Goal: Transaction & Acquisition: Purchase product/service

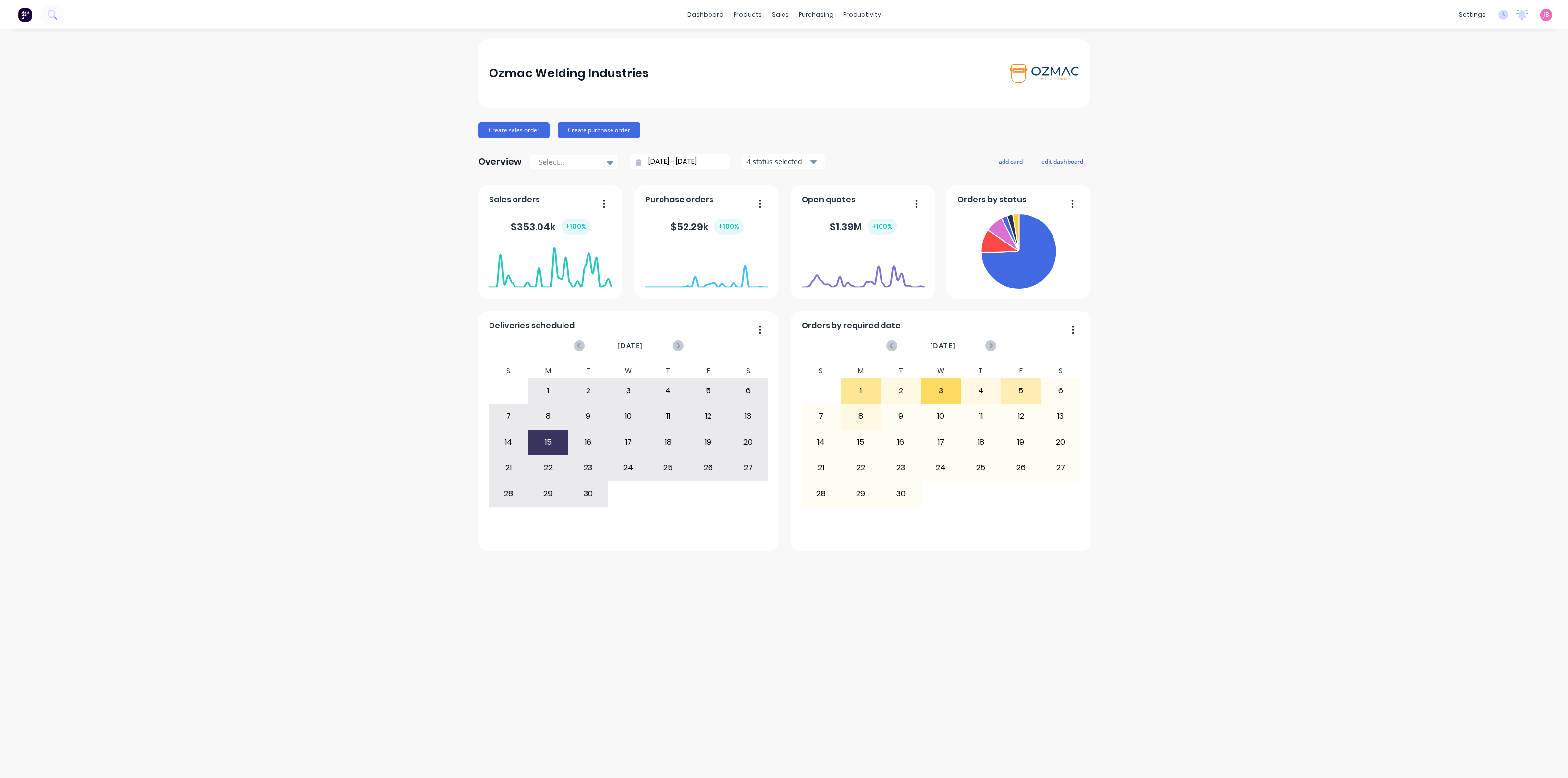
click at [1209, 403] on div "Ozmac Welding Industries Create sales order Create purchase order Overview Sele…" at bounding box center [784, 404] width 1568 height 729
click at [1200, 283] on div "Ozmac Welding Industries Create sales order Create purchase order Overview Sele…" at bounding box center [784, 404] width 1568 height 729
click at [871, 37] on link "Workflow" at bounding box center [900, 47] width 130 height 20
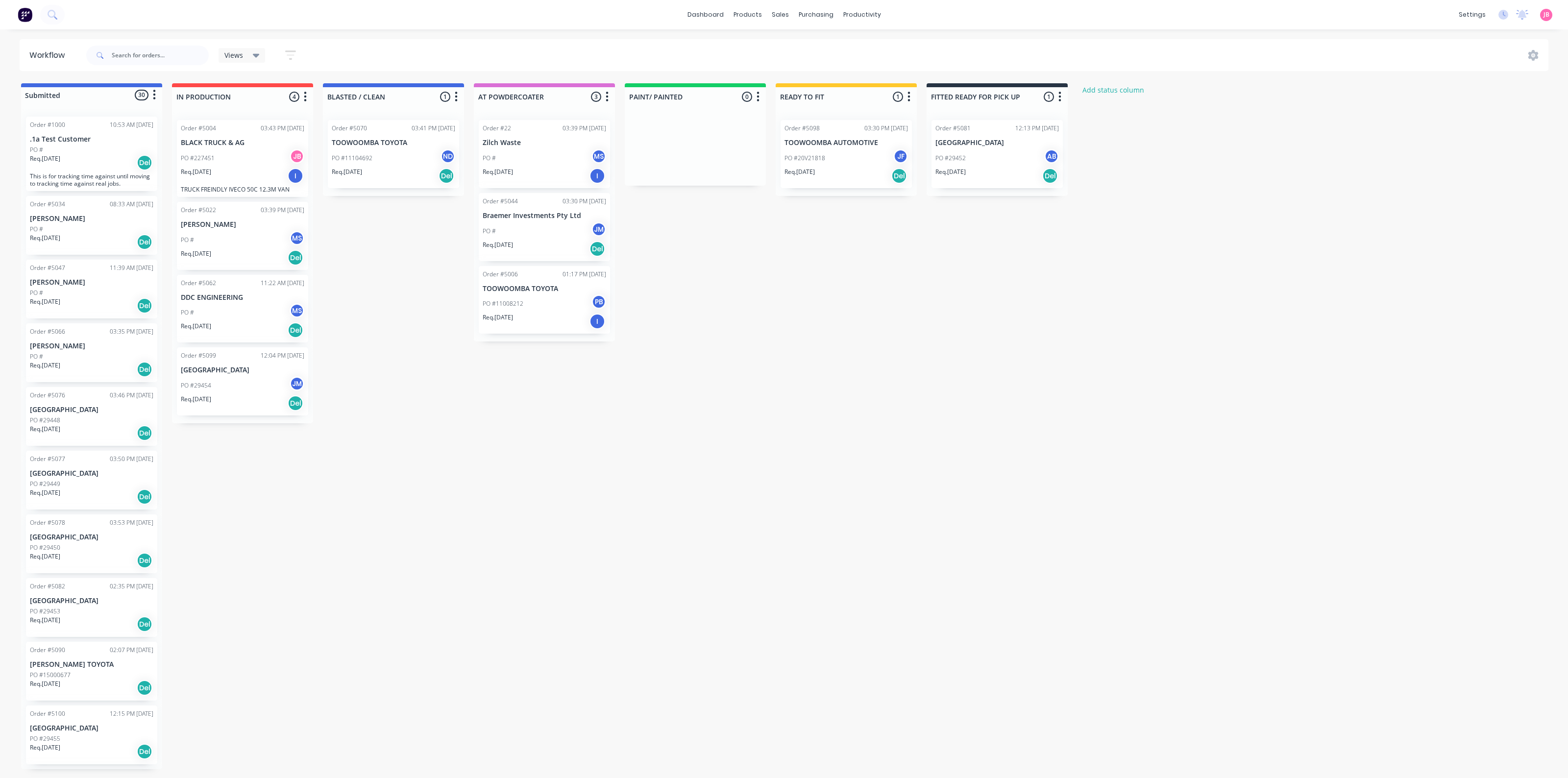
click at [774, 258] on div "Submitted 30 Status colour #4169E1 hex #4169E1 Save Cancel Summaries Total orde…" at bounding box center [667, 426] width 1350 height 686
click at [1000, 158] on div "PO #29452 AB" at bounding box center [997, 158] width 123 height 19
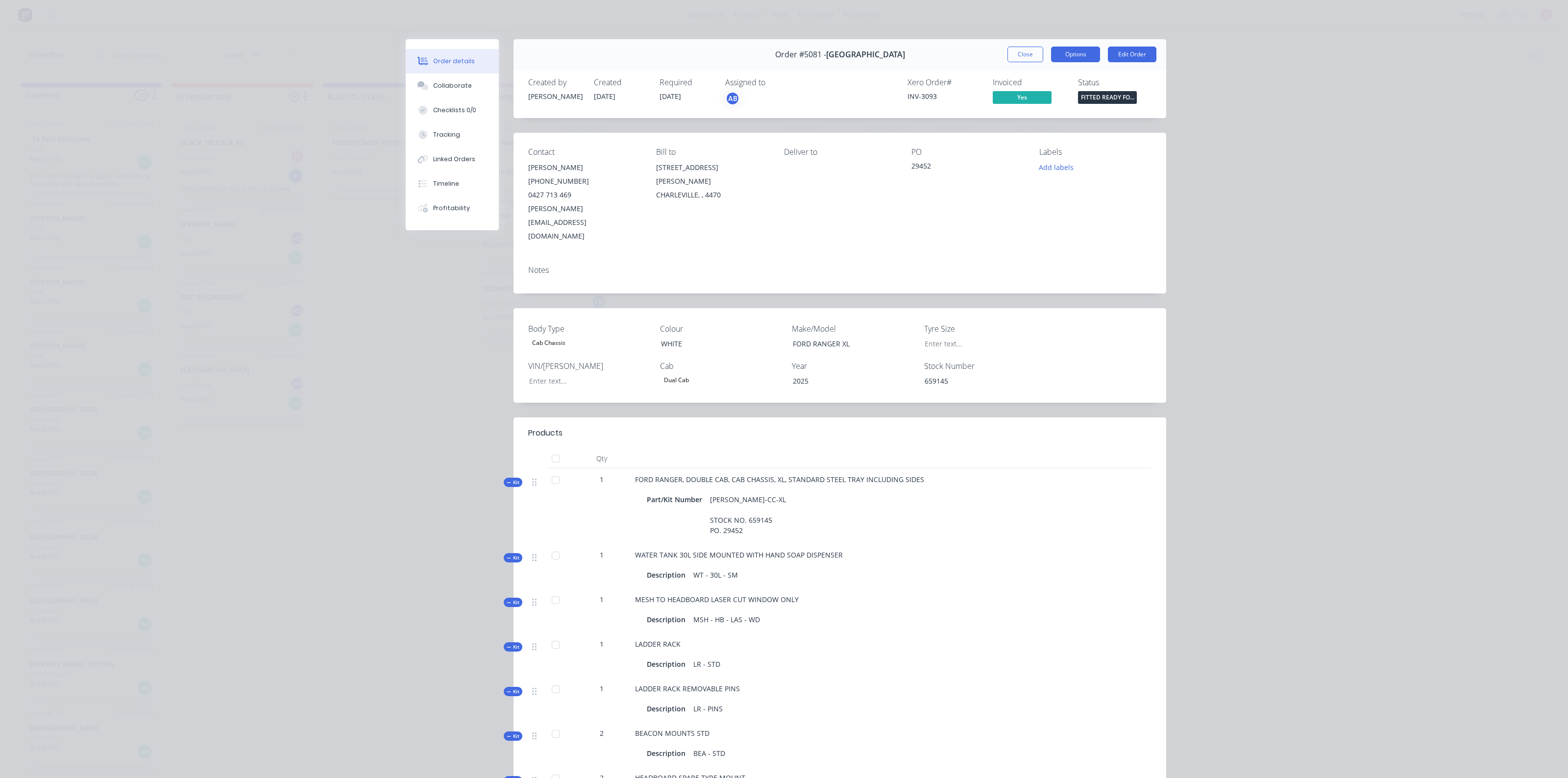
click at [1073, 55] on button "Options" at bounding box center [1075, 54] width 49 height 16
click at [1010, 98] on span "Yes" at bounding box center [1022, 97] width 59 height 12
click at [1022, 98] on span "Yes" at bounding box center [1022, 97] width 59 height 12
click at [1027, 54] on button "Close" at bounding box center [1025, 54] width 36 height 16
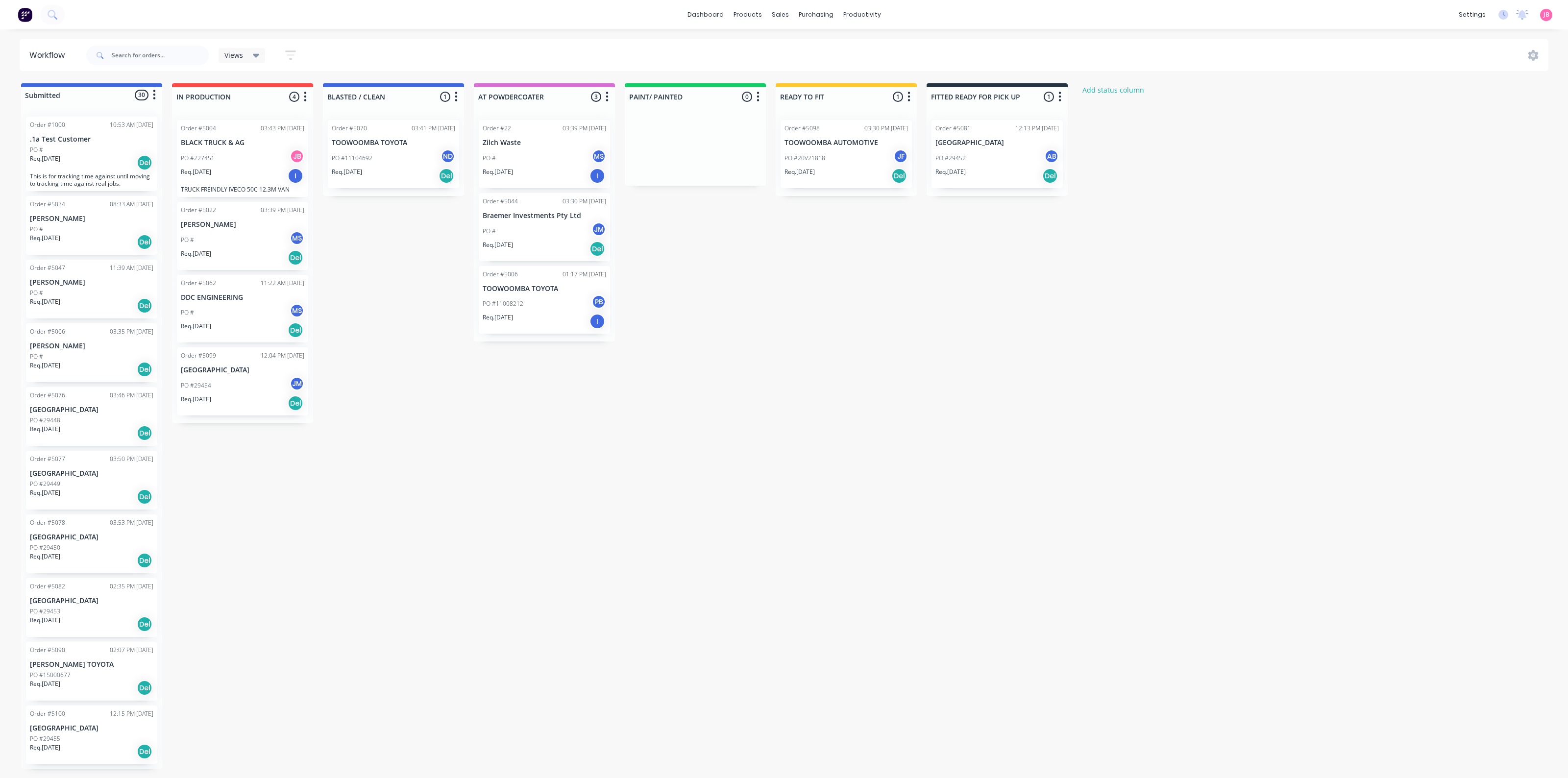
click at [1043, 182] on div "Req. [DATE] Del" at bounding box center [997, 176] width 123 height 17
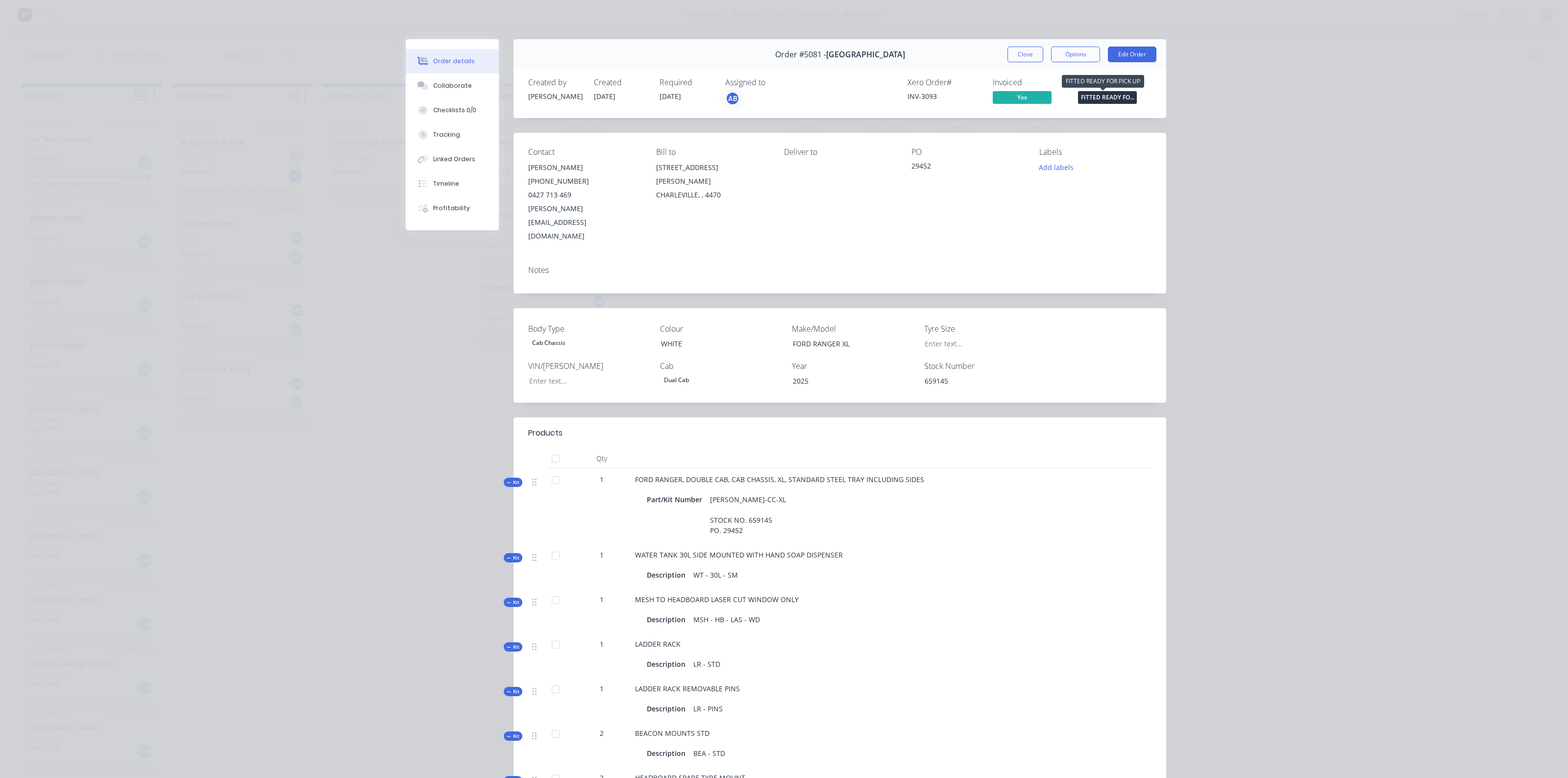
click at [1103, 94] on span "FITTED READY FO..." at bounding box center [1107, 97] width 59 height 12
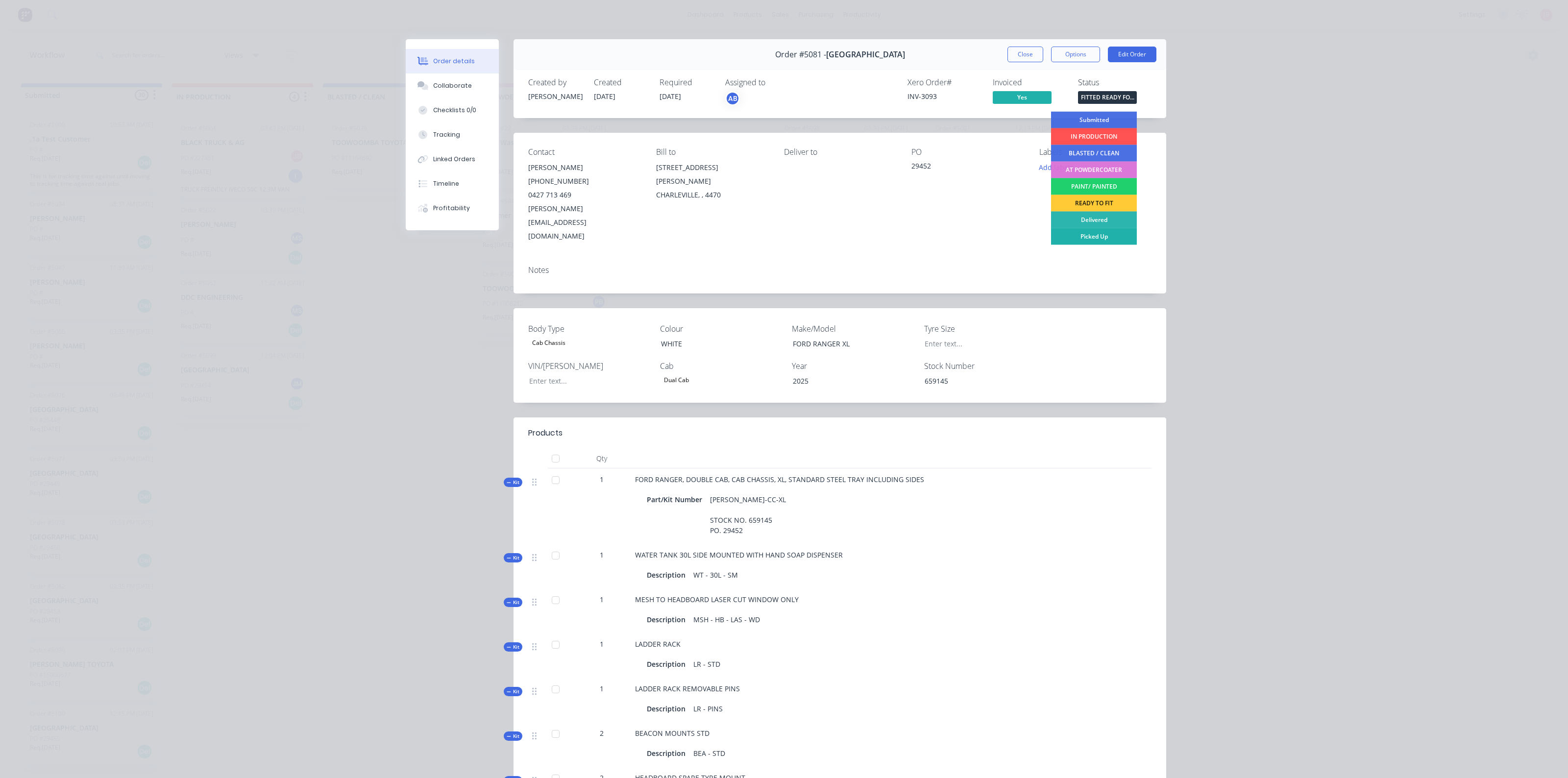
click at [1102, 232] on div "Picked Up" at bounding box center [1094, 237] width 86 height 17
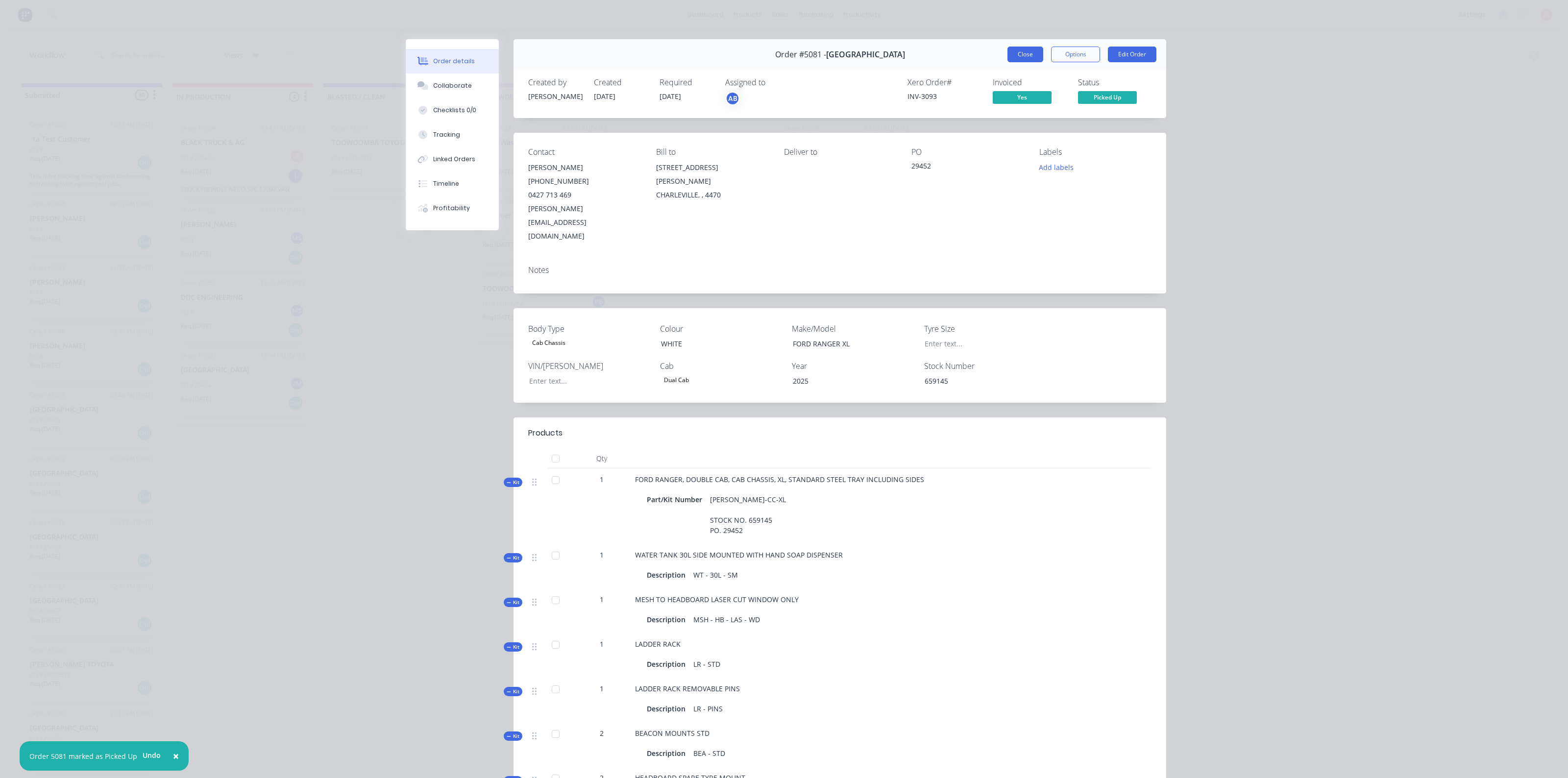
click at [1019, 53] on button "Close" at bounding box center [1025, 54] width 36 height 16
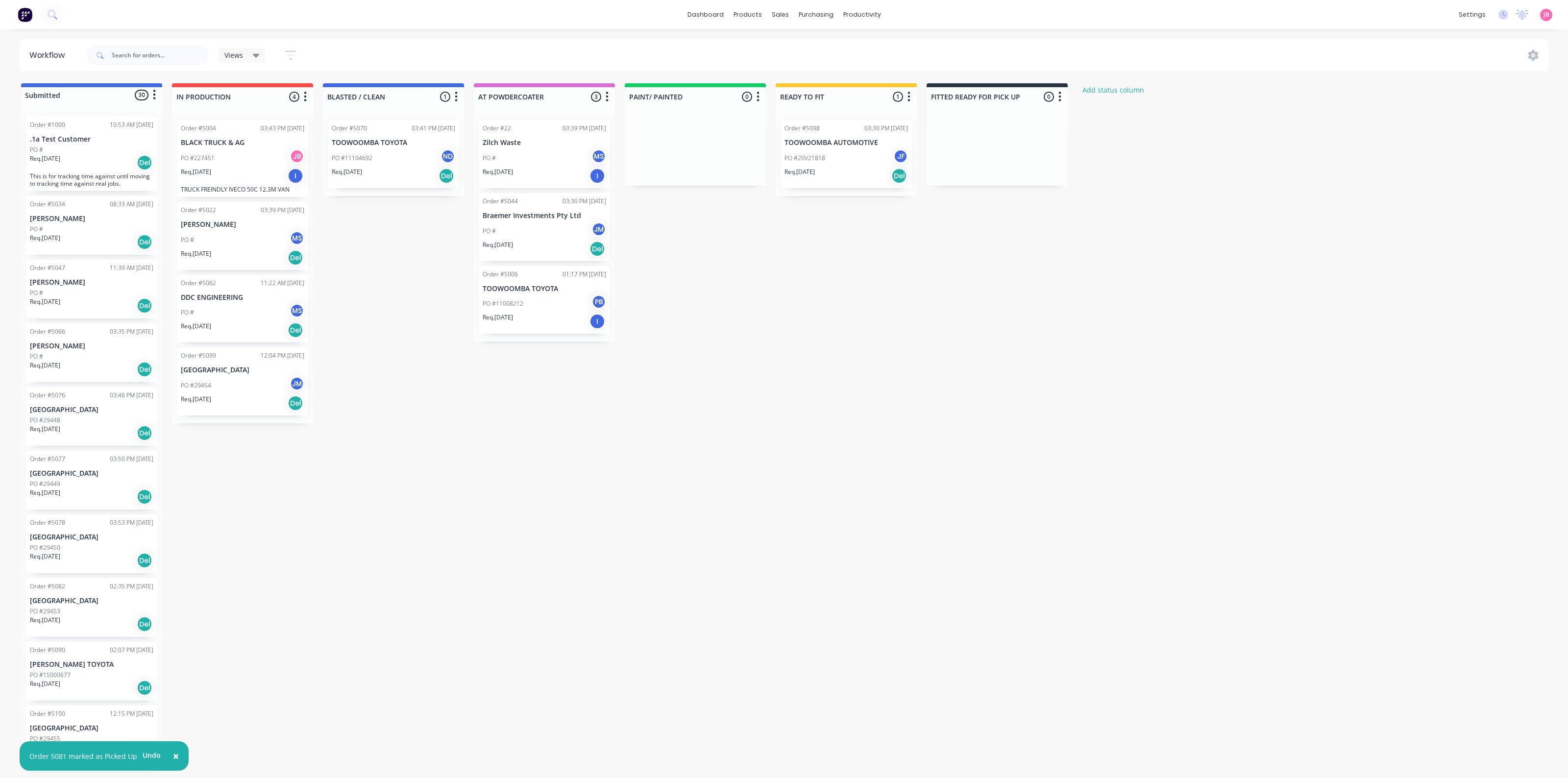
click at [530, 304] on div "PO #11008212 PB" at bounding box center [544, 304] width 123 height 19
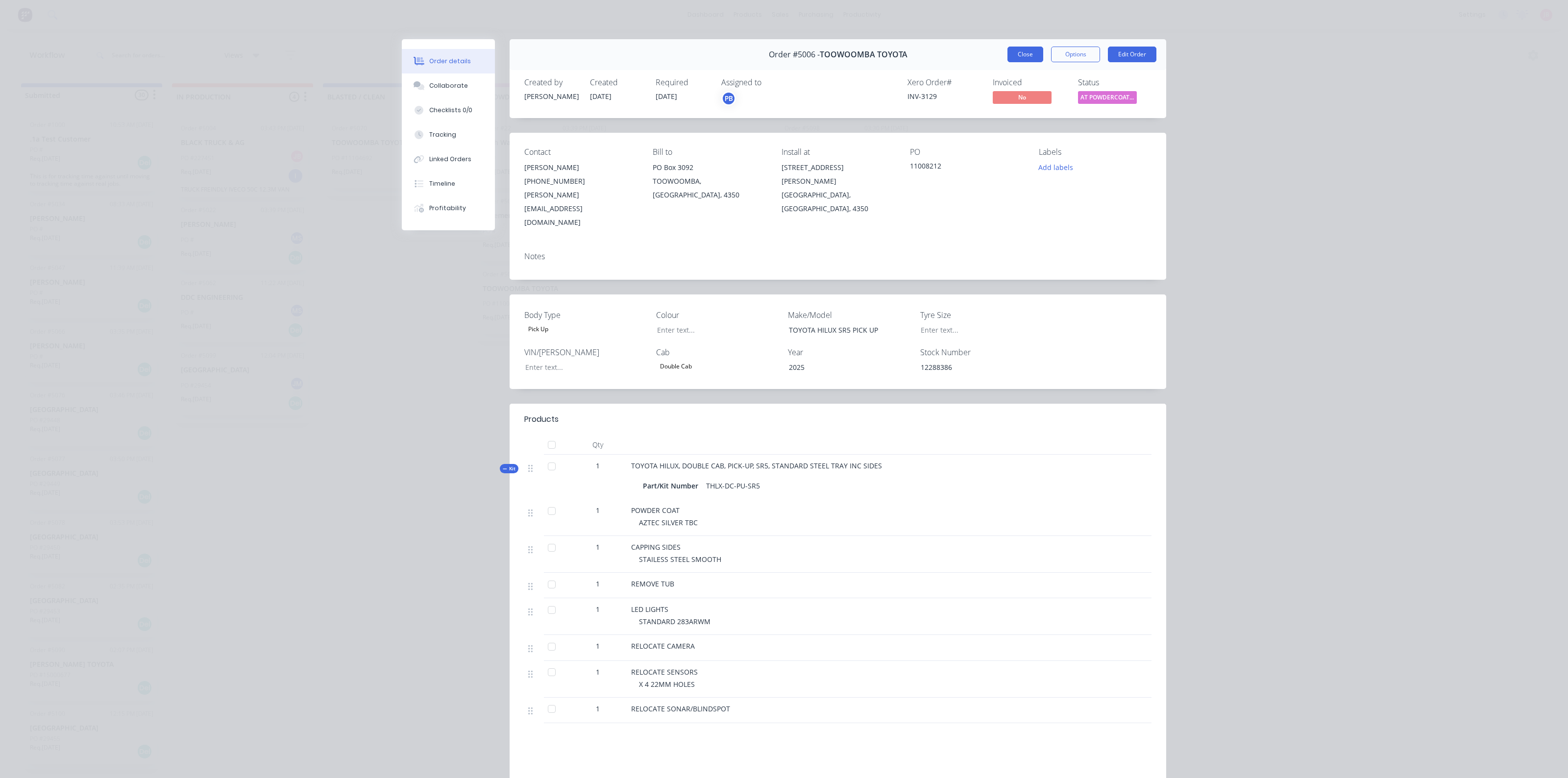
click at [1013, 54] on button "Close" at bounding box center [1025, 54] width 36 height 16
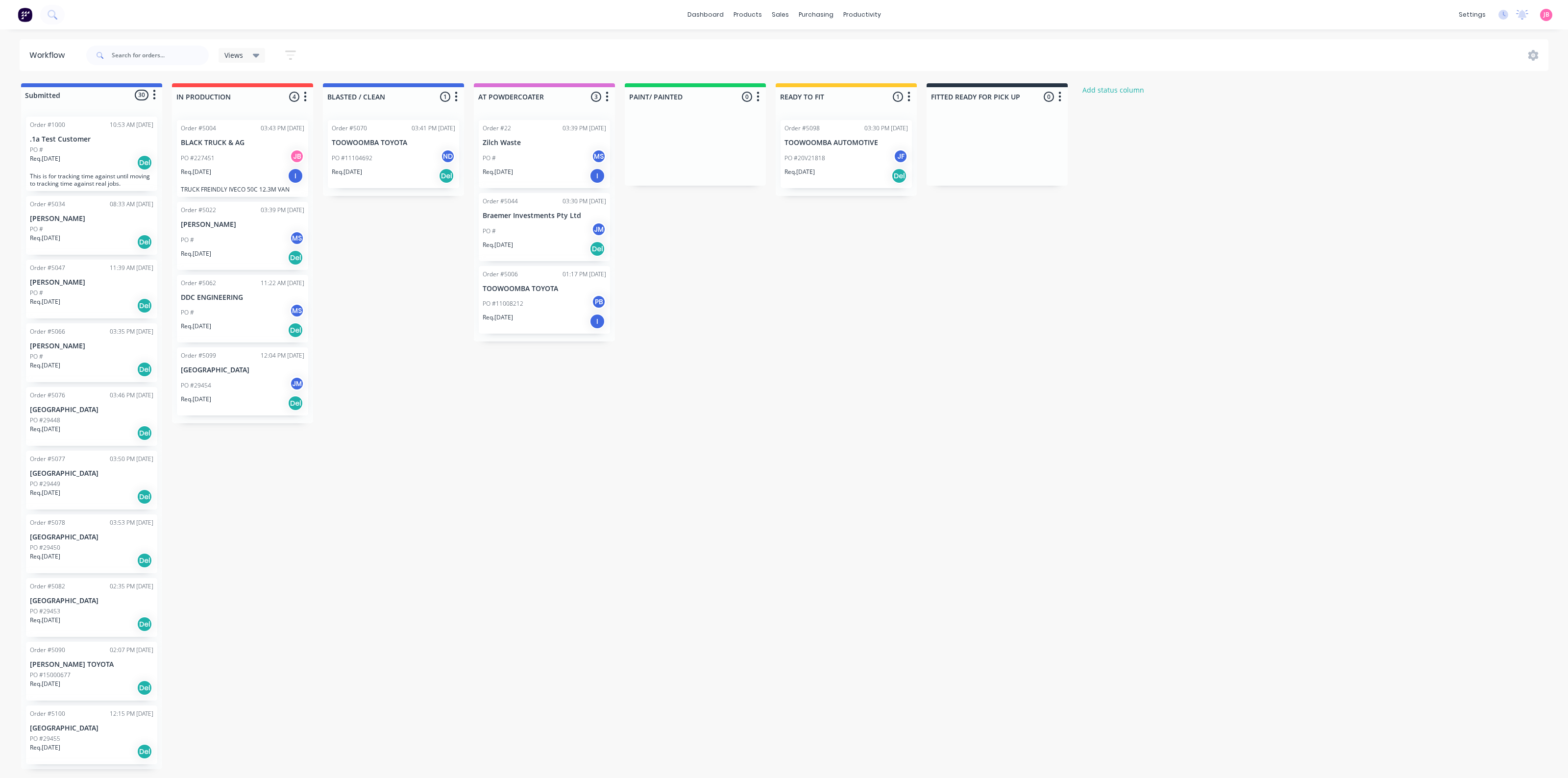
click at [716, 416] on div "Submitted 30 Status colour #4169E1 hex #4169E1 Save Cancel Summaries Total orde…" at bounding box center [667, 426] width 1350 height 686
click at [813, 168] on p "Req. [DATE]" at bounding box center [799, 172] width 30 height 9
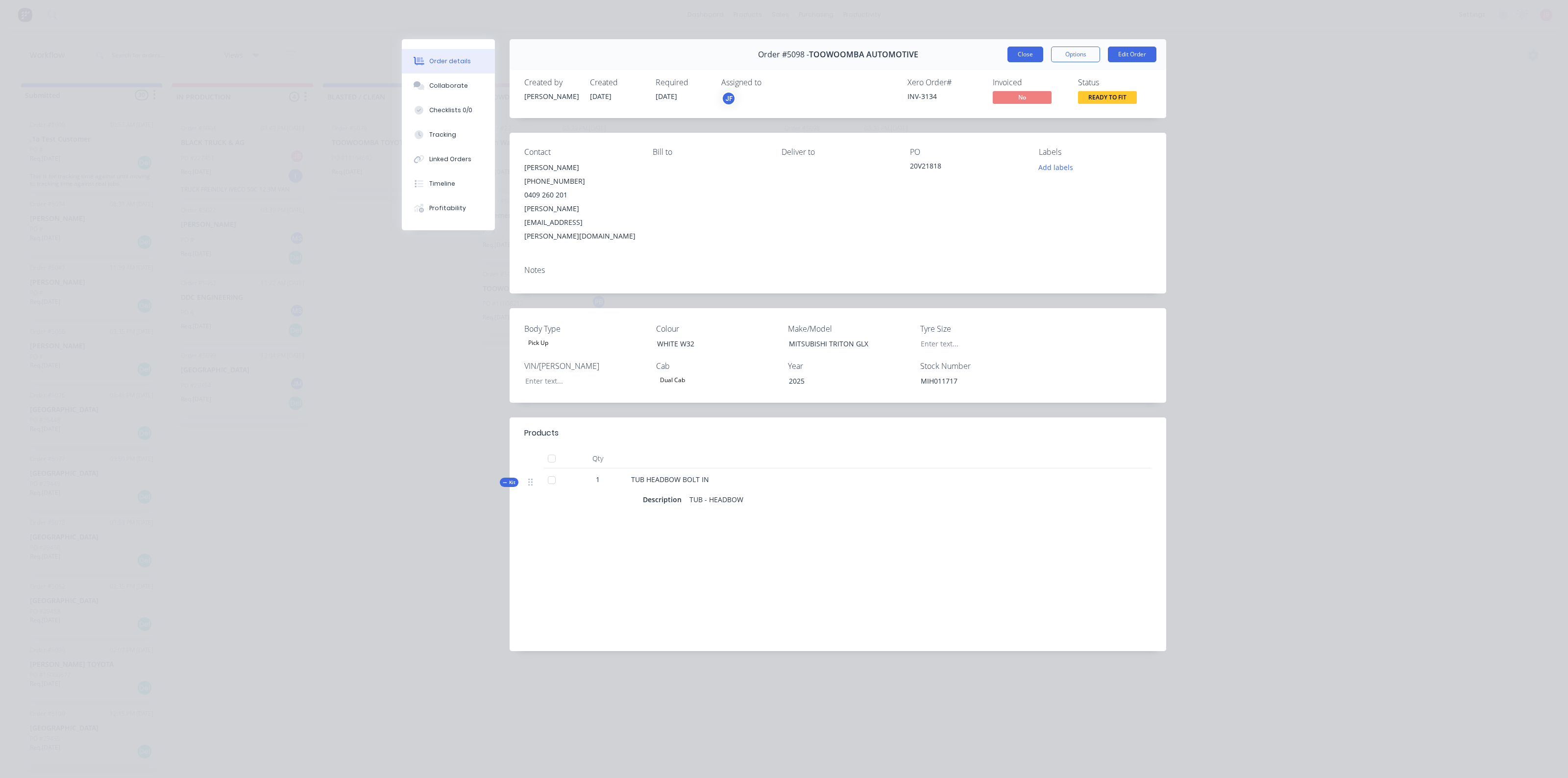
click at [1030, 52] on button "Close" at bounding box center [1025, 54] width 36 height 16
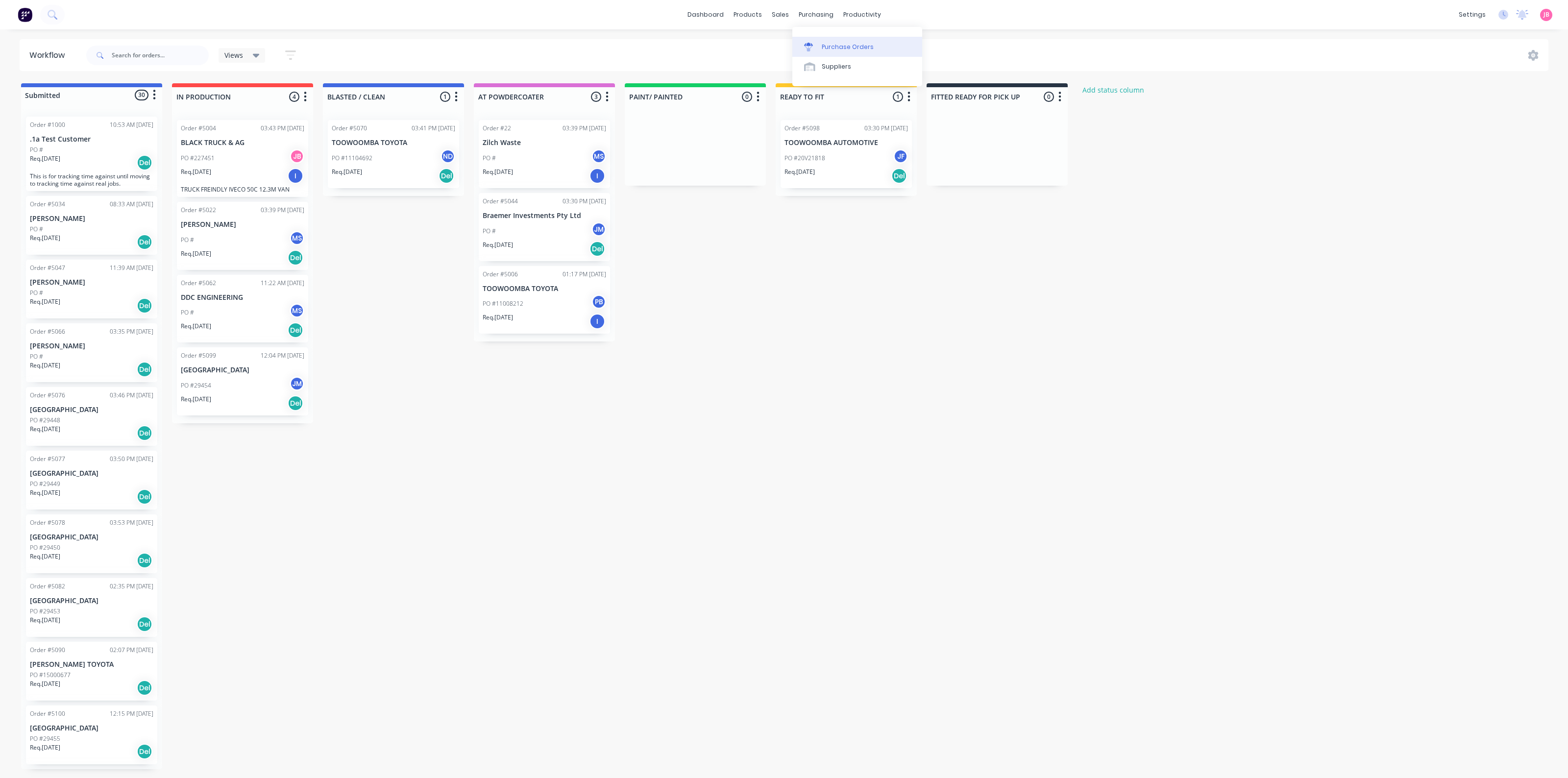
click at [825, 49] on div "Purchase Orders" at bounding box center [847, 47] width 52 height 9
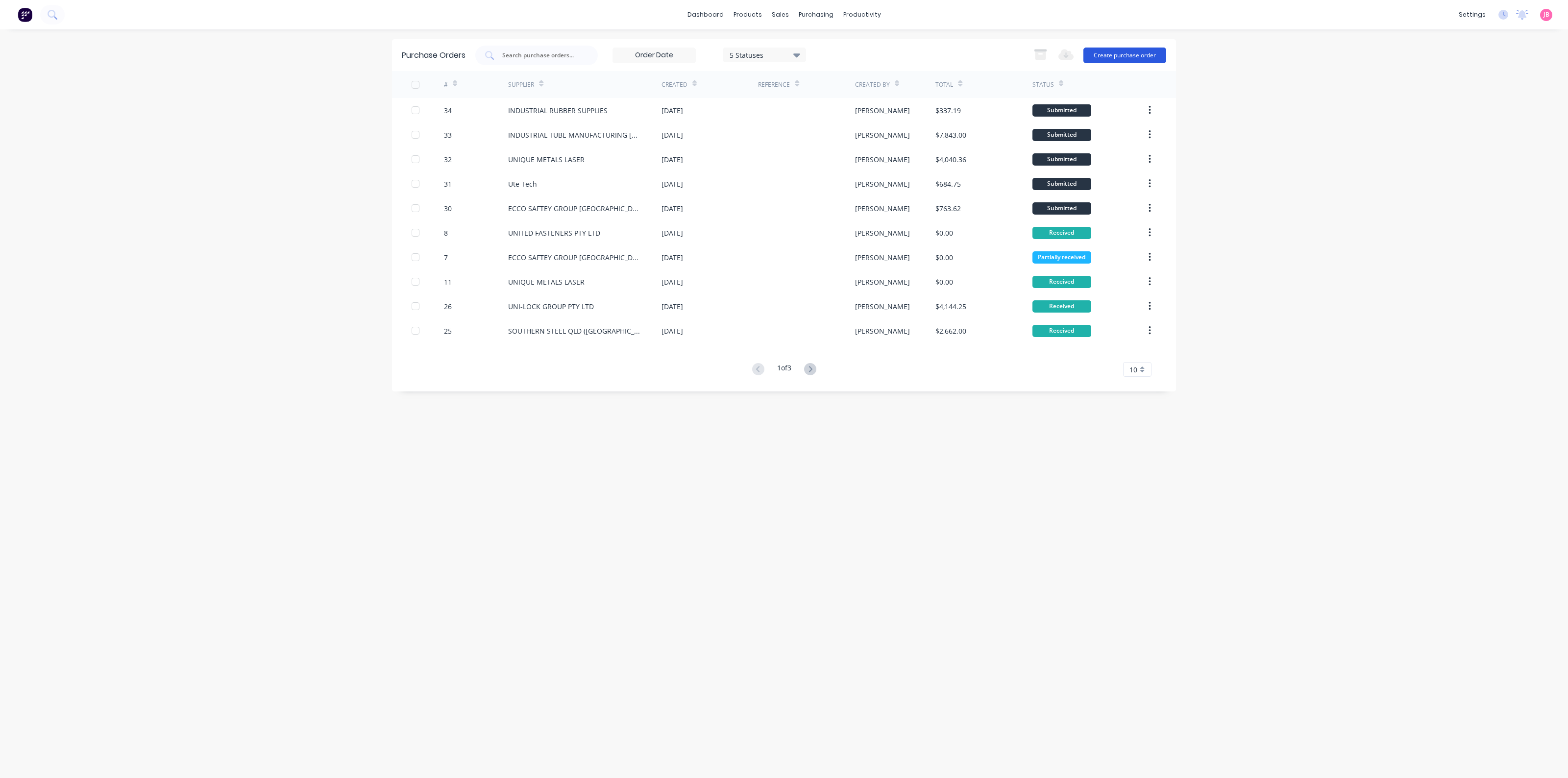
click at [1158, 57] on button "Create purchase order" at bounding box center [1125, 55] width 83 height 16
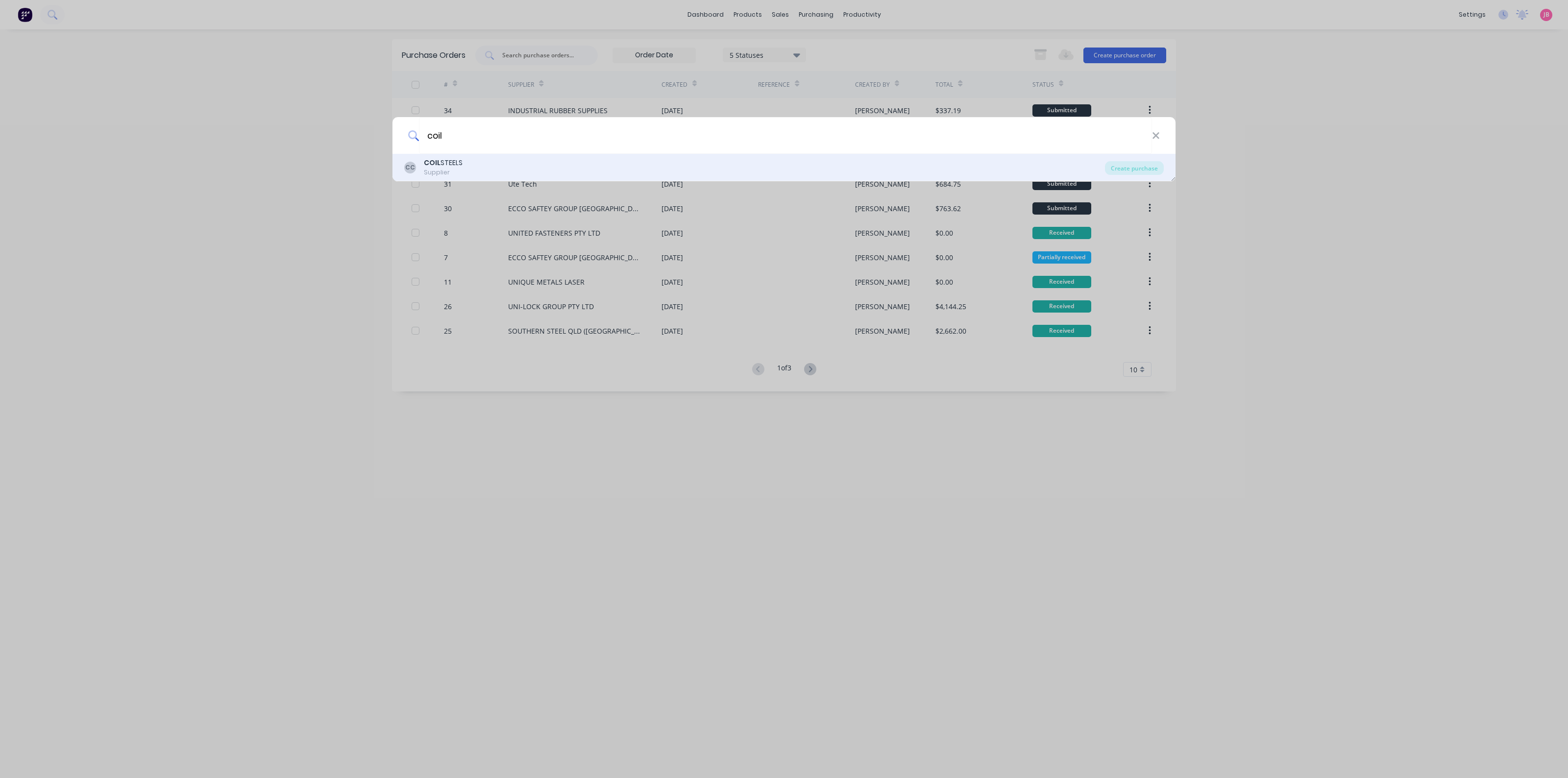
type input "coil"
click at [477, 167] on div "CC COIL STEELS Supplier" at bounding box center [755, 167] width 701 height 19
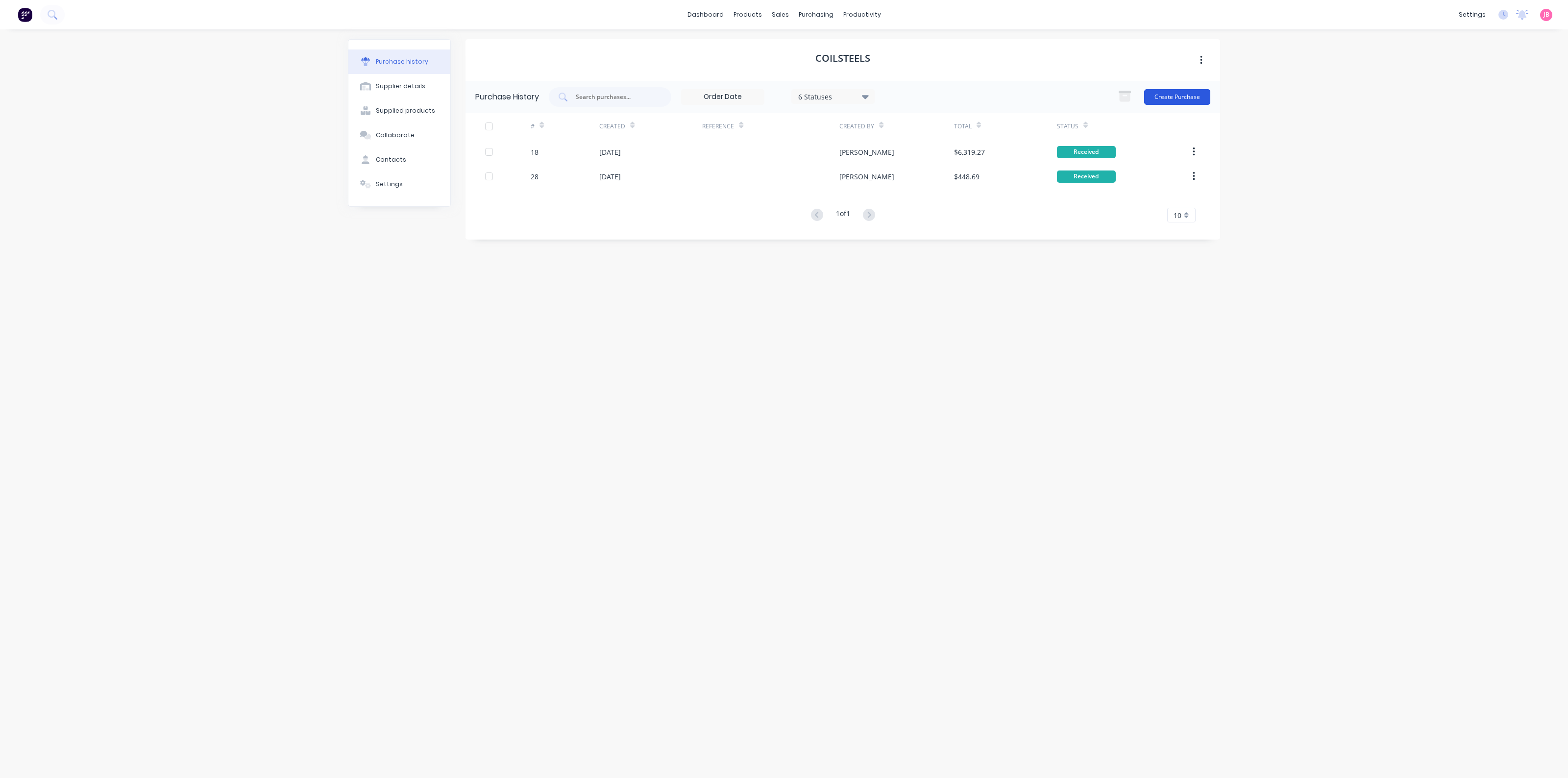
click at [1187, 96] on button "Create Purchase" at bounding box center [1177, 97] width 66 height 16
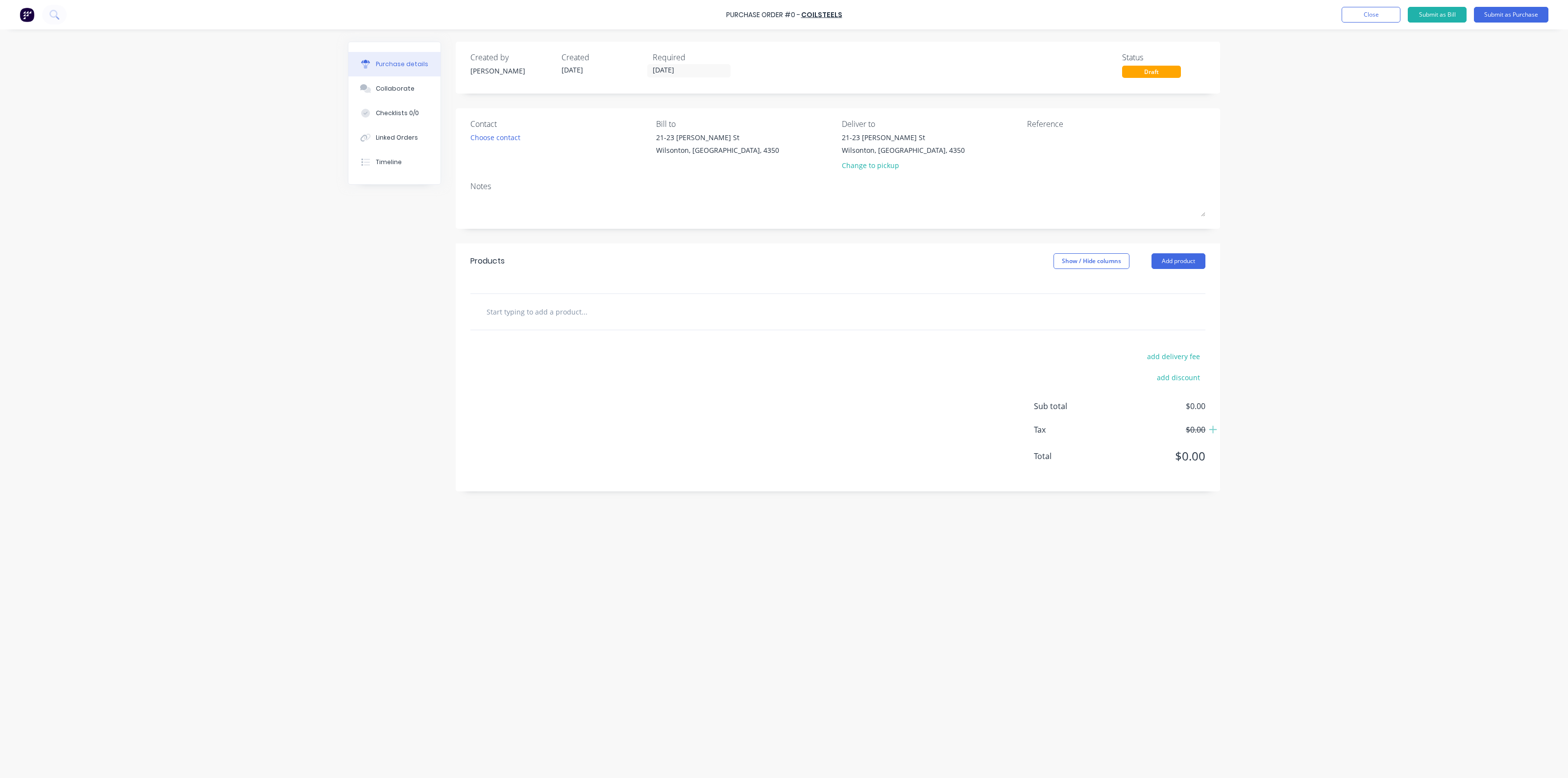
click at [561, 311] on input "text" at bounding box center [584, 311] width 196 height 20
type input "1984"
drag, startPoint x: 517, startPoint y: 319, endPoint x: 466, endPoint y: 316, distance: 51.1
click at [467, 316] on div "1984 Add 1984 to order No results found" at bounding box center [837, 311] width 764 height 37
drag, startPoint x: 1163, startPoint y: 256, endPoint x: 1165, endPoint y: 265, distance: 9.2
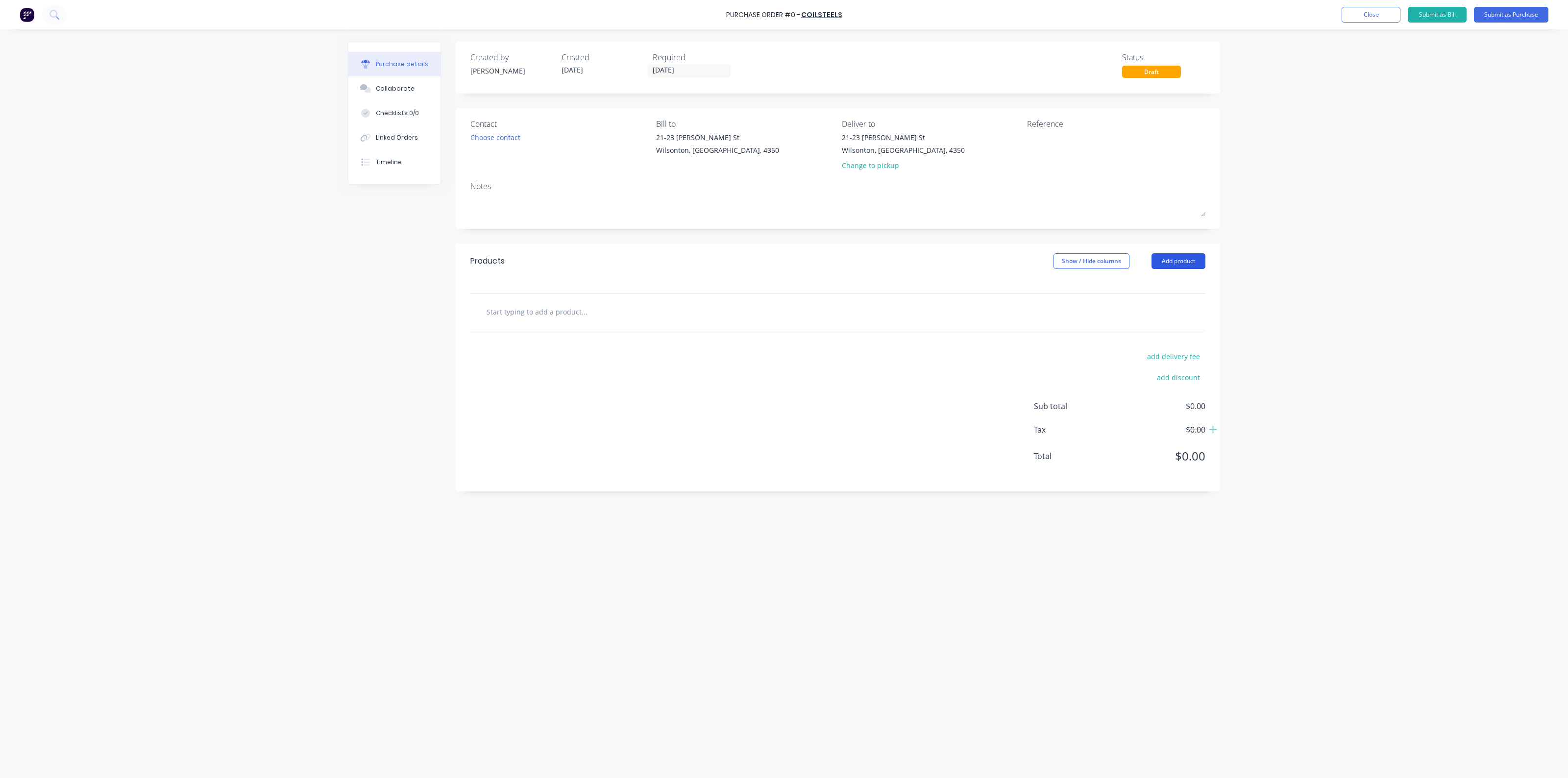
click at [1162, 256] on button "Add product" at bounding box center [1179, 261] width 54 height 16
click at [1152, 288] on div "Product catalogue" at bounding box center [1158, 286] width 75 height 14
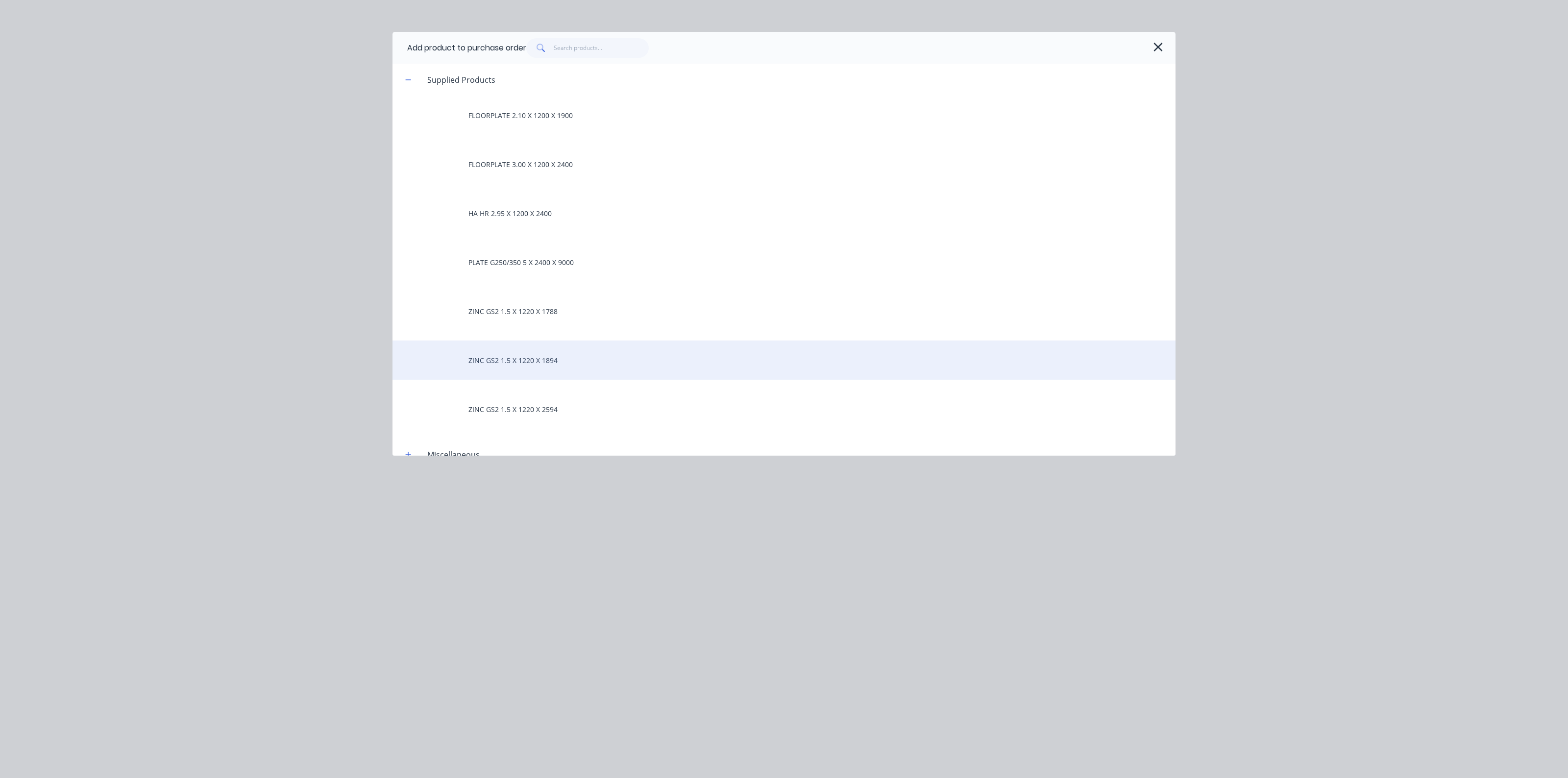
click at [552, 358] on div "ZINC GS2 1.5 X 1220 X 1894" at bounding box center [784, 360] width 783 height 39
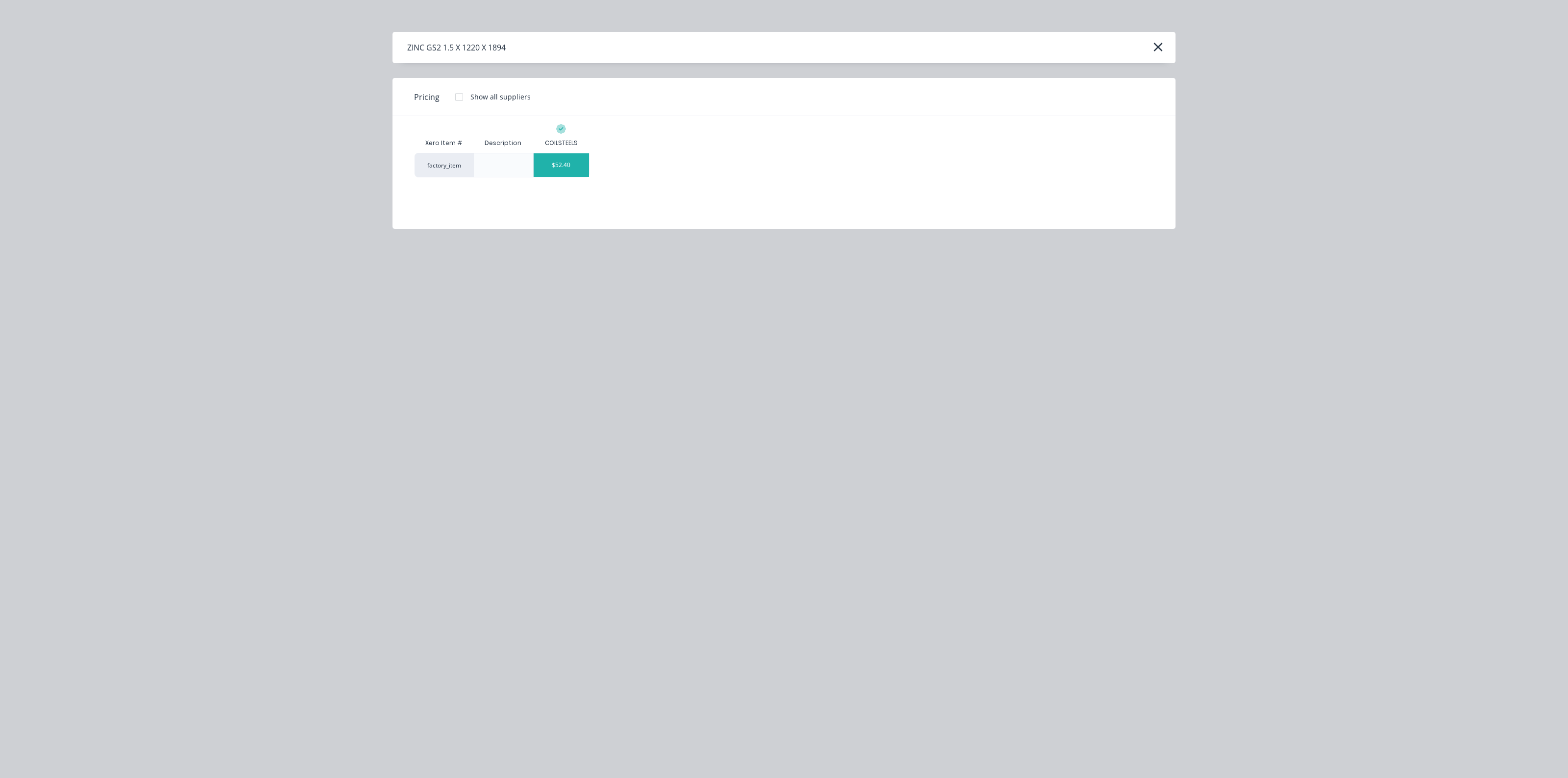
click at [550, 162] on div "$52.40" at bounding box center [562, 165] width 56 height 23
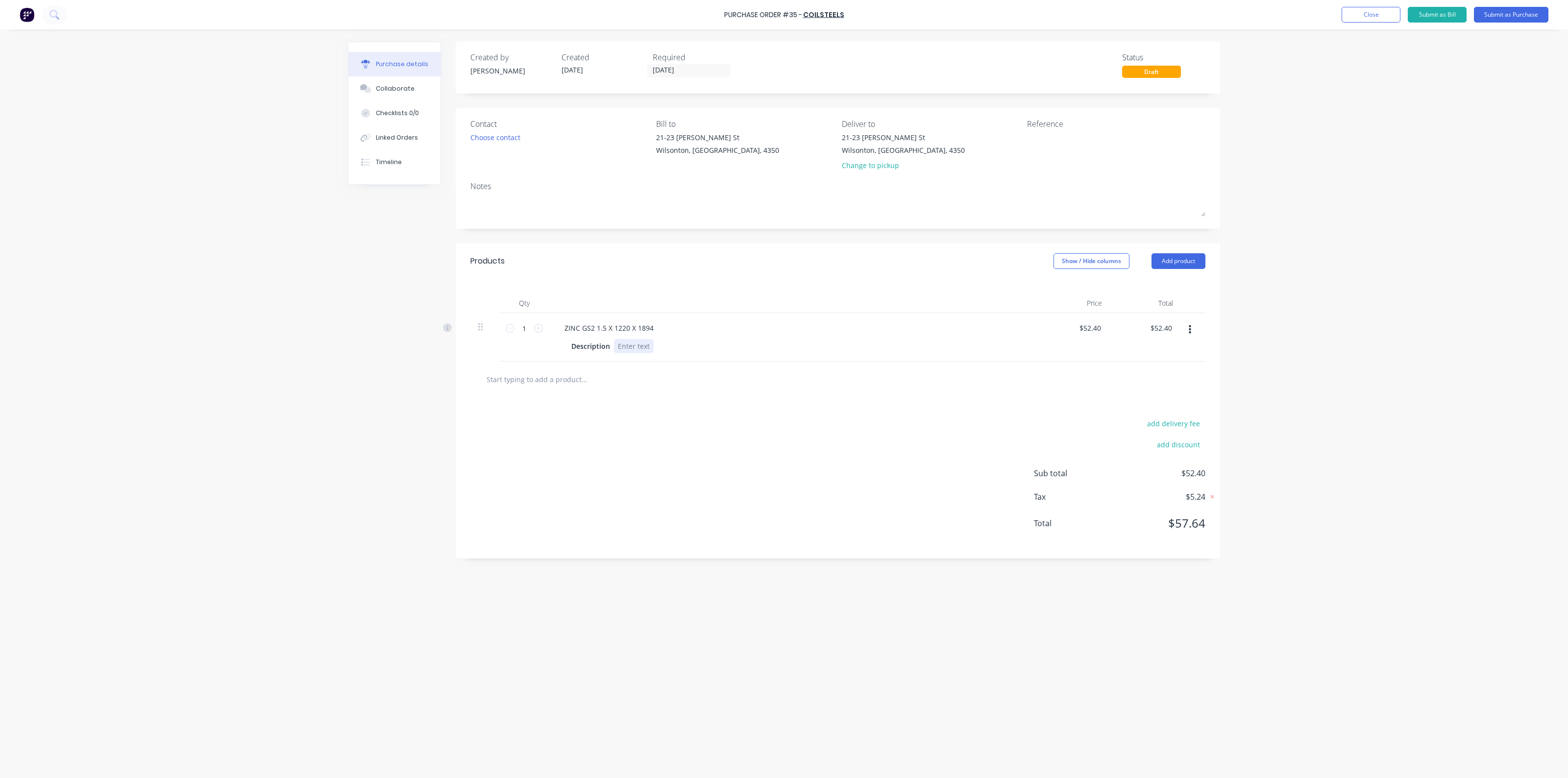
click at [625, 344] on div at bounding box center [634, 346] width 40 height 14
drag, startPoint x: 655, startPoint y: 346, endPoint x: 589, endPoint y: 348, distance: 66.0
click at [589, 348] on div "Description 1 ton please" at bounding box center [792, 346] width 449 height 14
click at [535, 331] on icon at bounding box center [538, 328] width 9 height 9
type input "2"
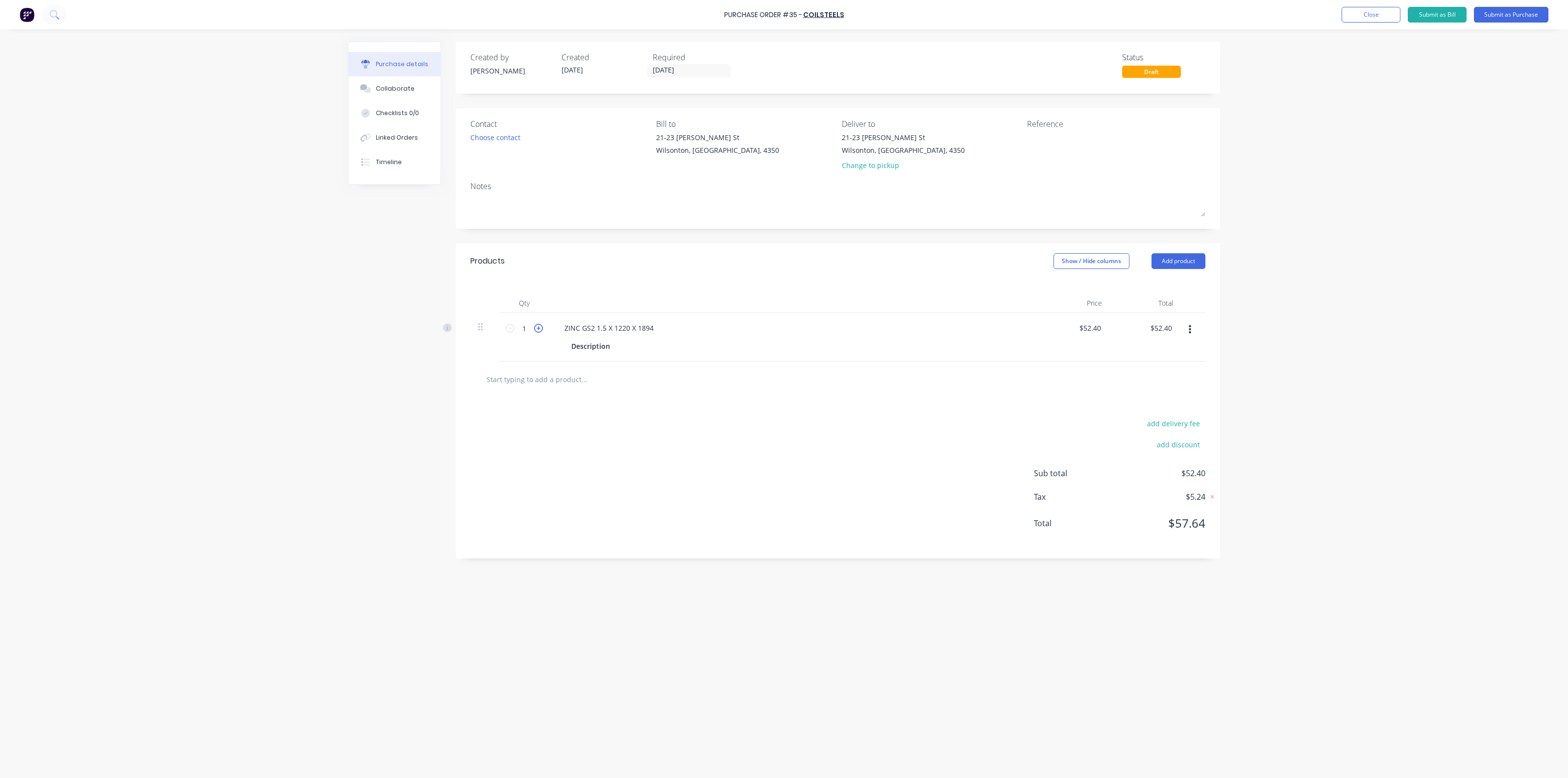
type input "$104.80"
click at [961, 395] on div at bounding box center [838, 380] width 735 height 36
click at [626, 347] on div at bounding box center [622, 346] width 15 height 14
click at [782, 477] on div "add delivery fee add discount Sub total $104.80 Tax $10.48 Total $115.28" at bounding box center [837, 478] width 764 height 161
click at [1494, 11] on button "Submit as Purchase" at bounding box center [1511, 14] width 74 height 16
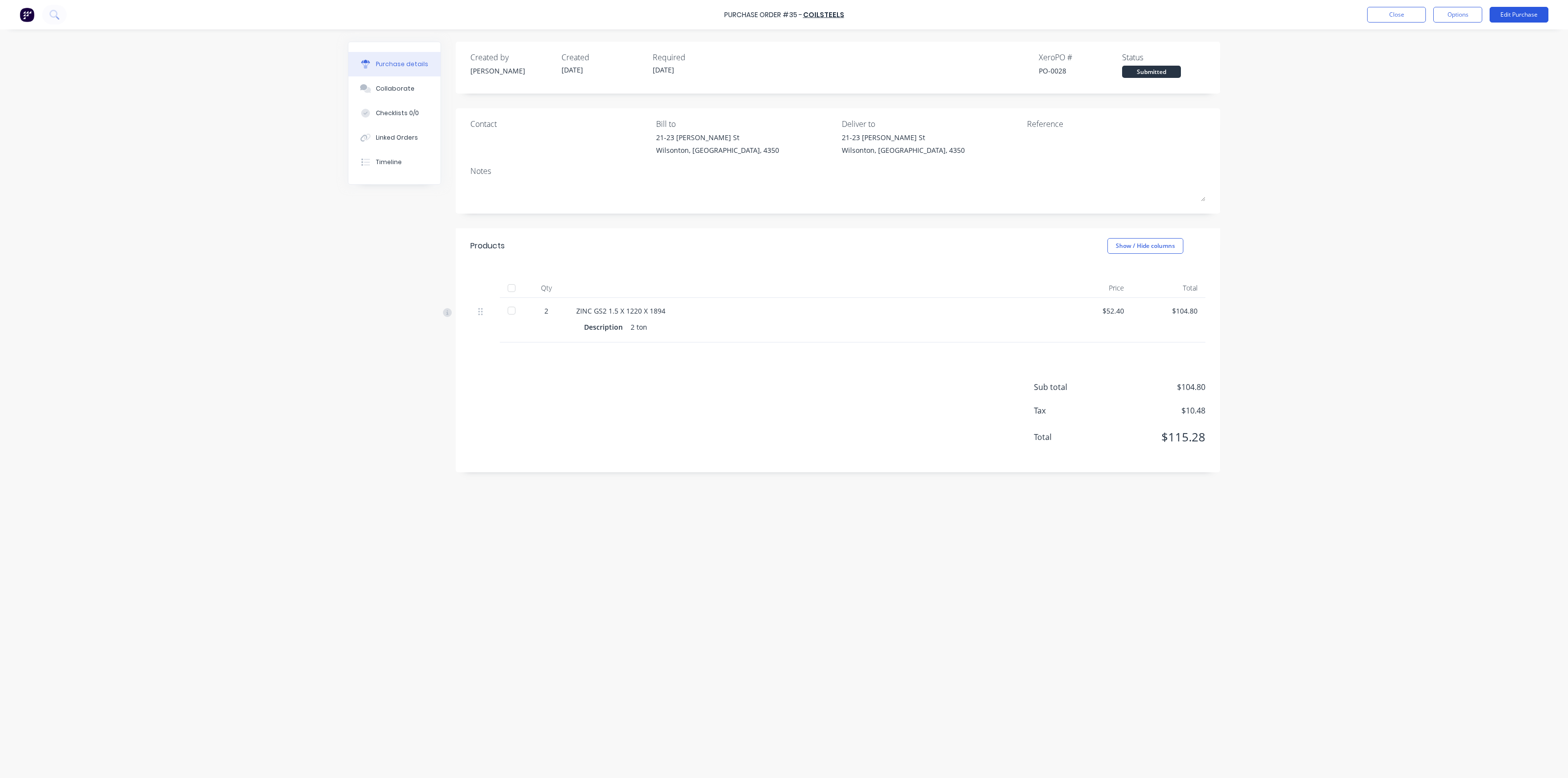
click at [1516, 14] on button "Edit Purchase" at bounding box center [1518, 14] width 59 height 16
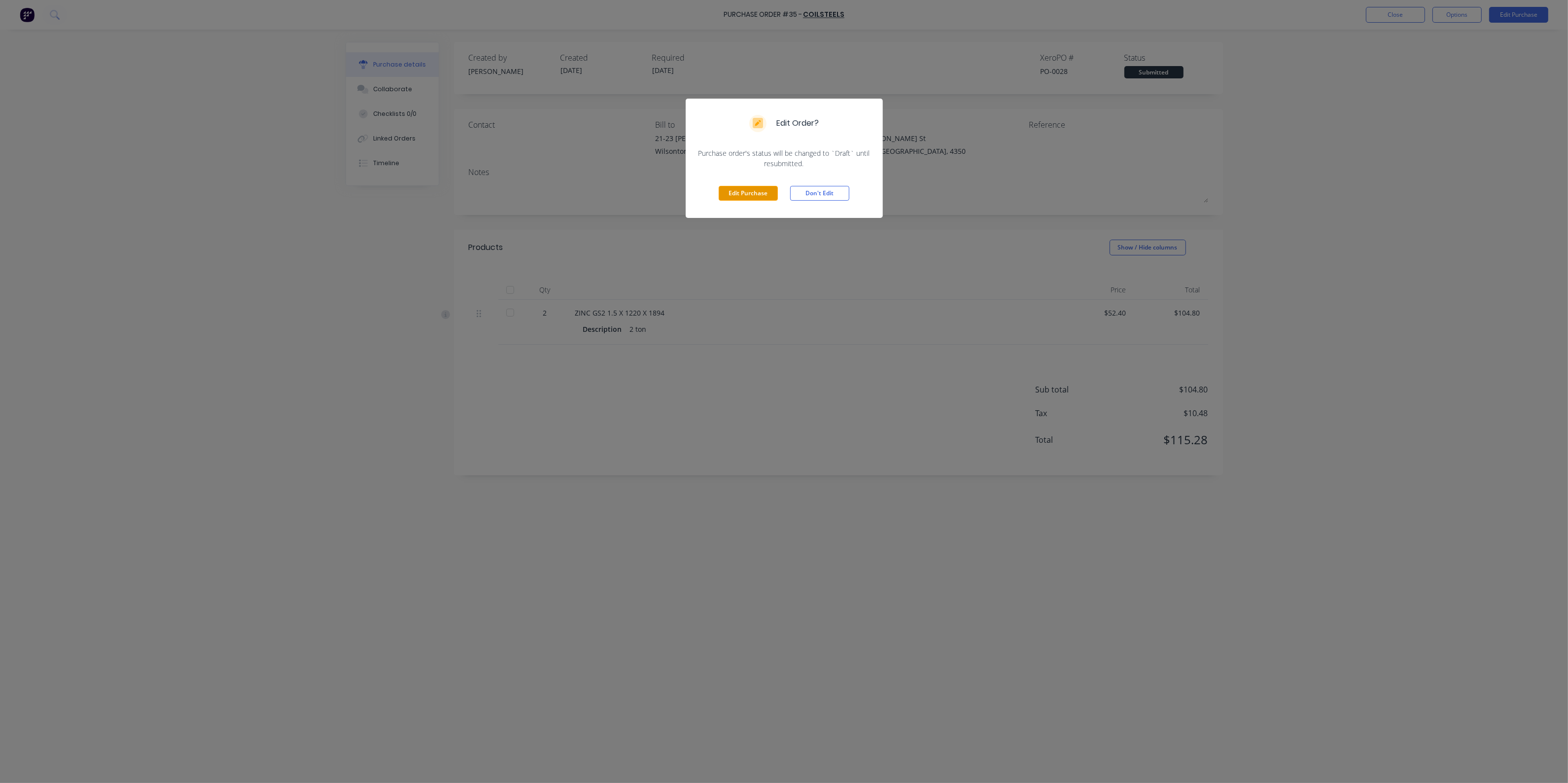
click at [759, 193] on button "Edit Purchase" at bounding box center [748, 194] width 59 height 15
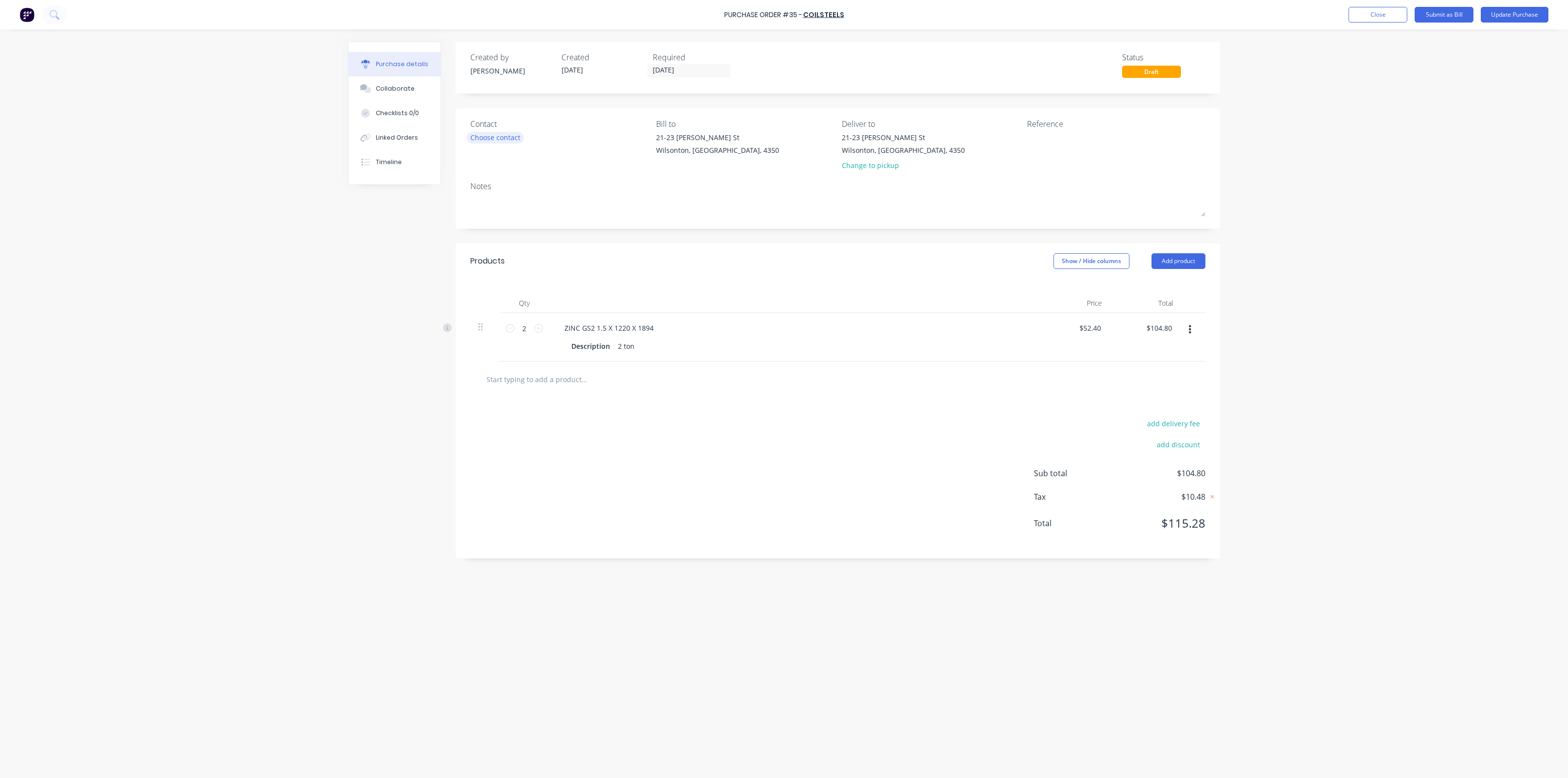
click at [496, 140] on div "Choose contact" at bounding box center [495, 138] width 50 height 11
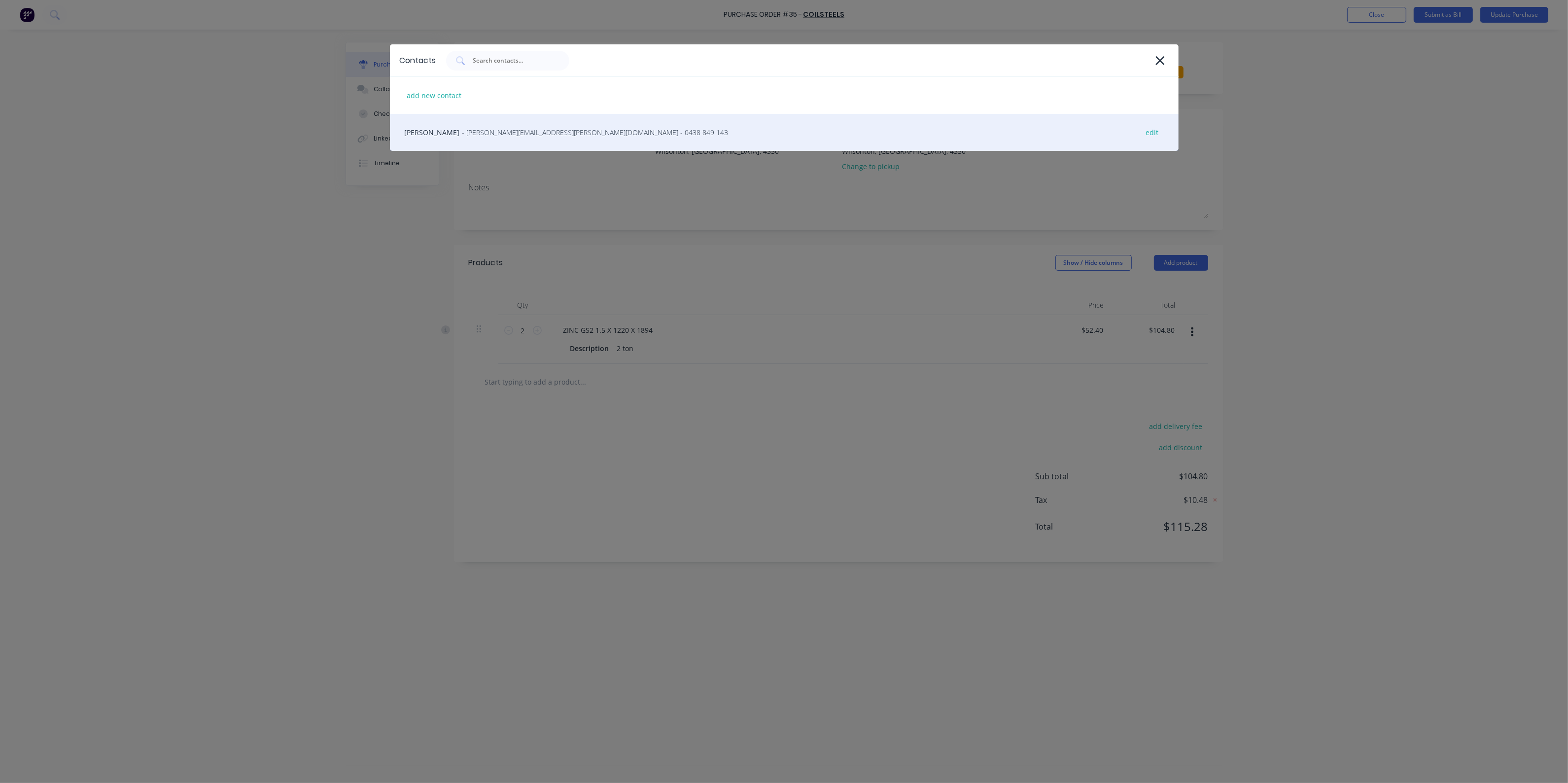
click at [506, 136] on span "- [PERSON_NAME][EMAIL_ADDRESS][PERSON_NAME][DOMAIN_NAME] - 0438 849 143" at bounding box center [595, 132] width 266 height 11
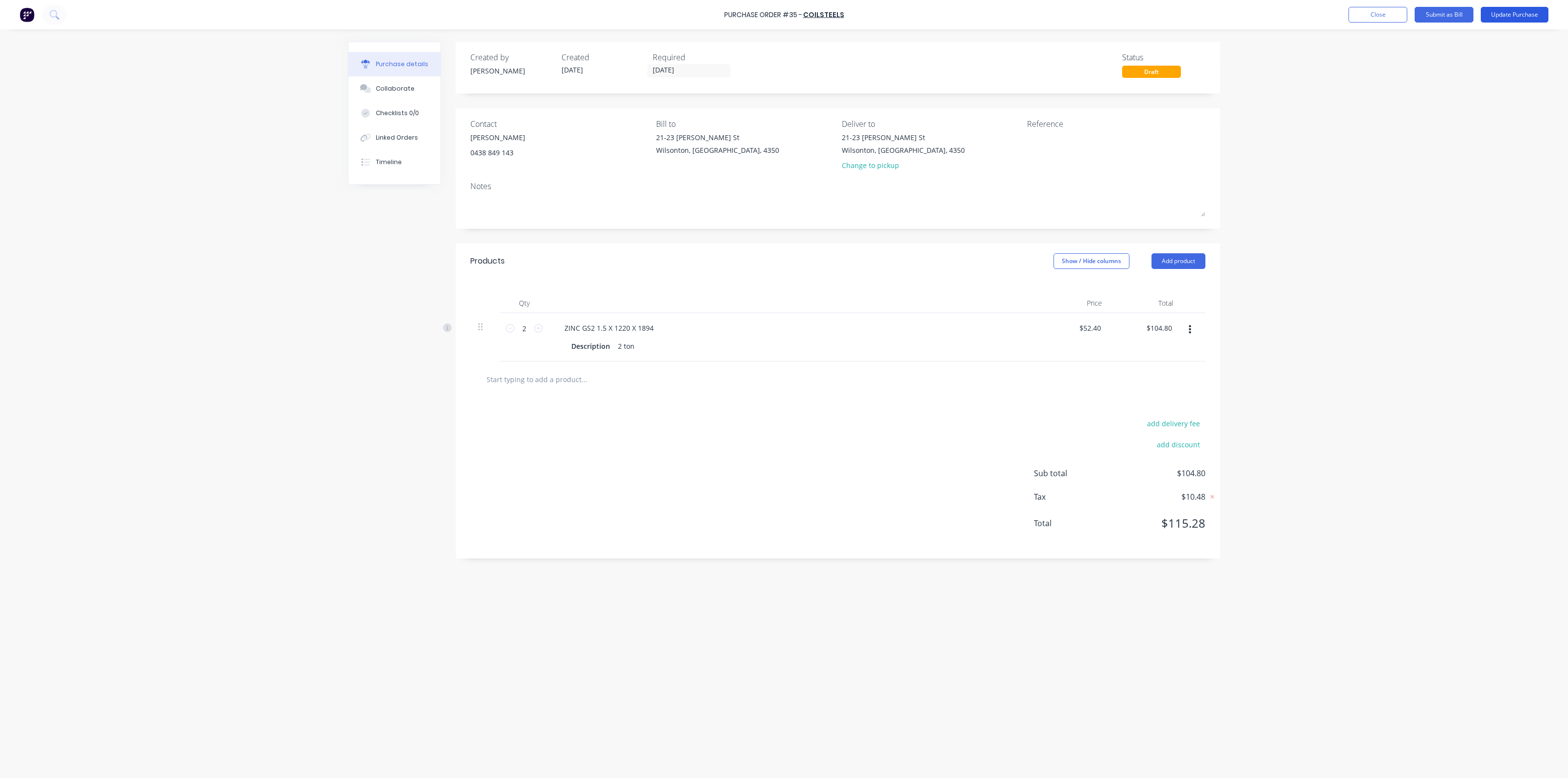
click at [1504, 13] on button "Update Purchase" at bounding box center [1515, 14] width 68 height 16
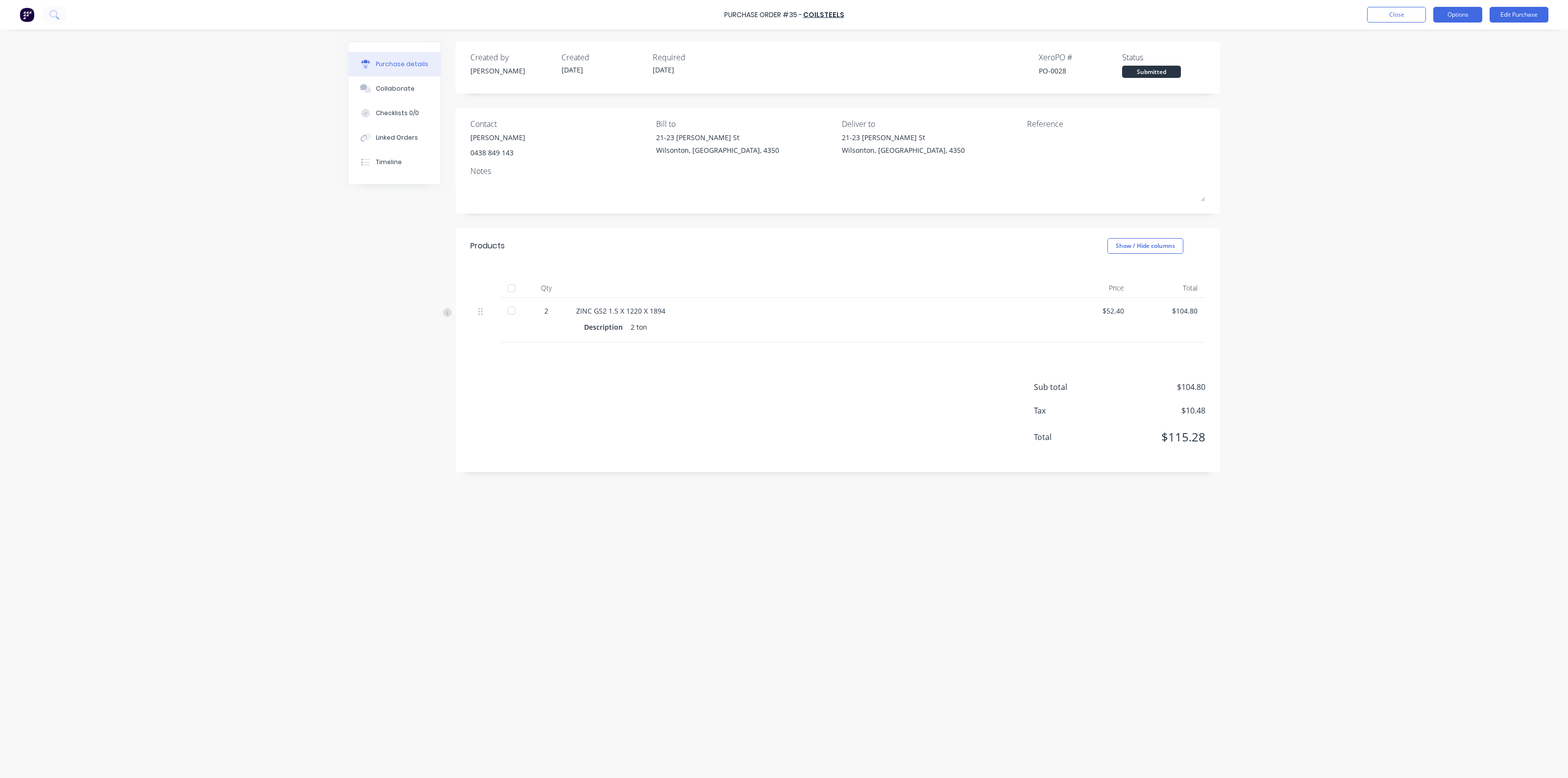
click at [1458, 13] on button "Options" at bounding box center [1457, 14] width 49 height 16
click at [1445, 42] on div "Print / Email" at bounding box center [1436, 40] width 75 height 14
click at [1409, 80] on div "Without pricing" at bounding box center [1436, 79] width 75 height 14
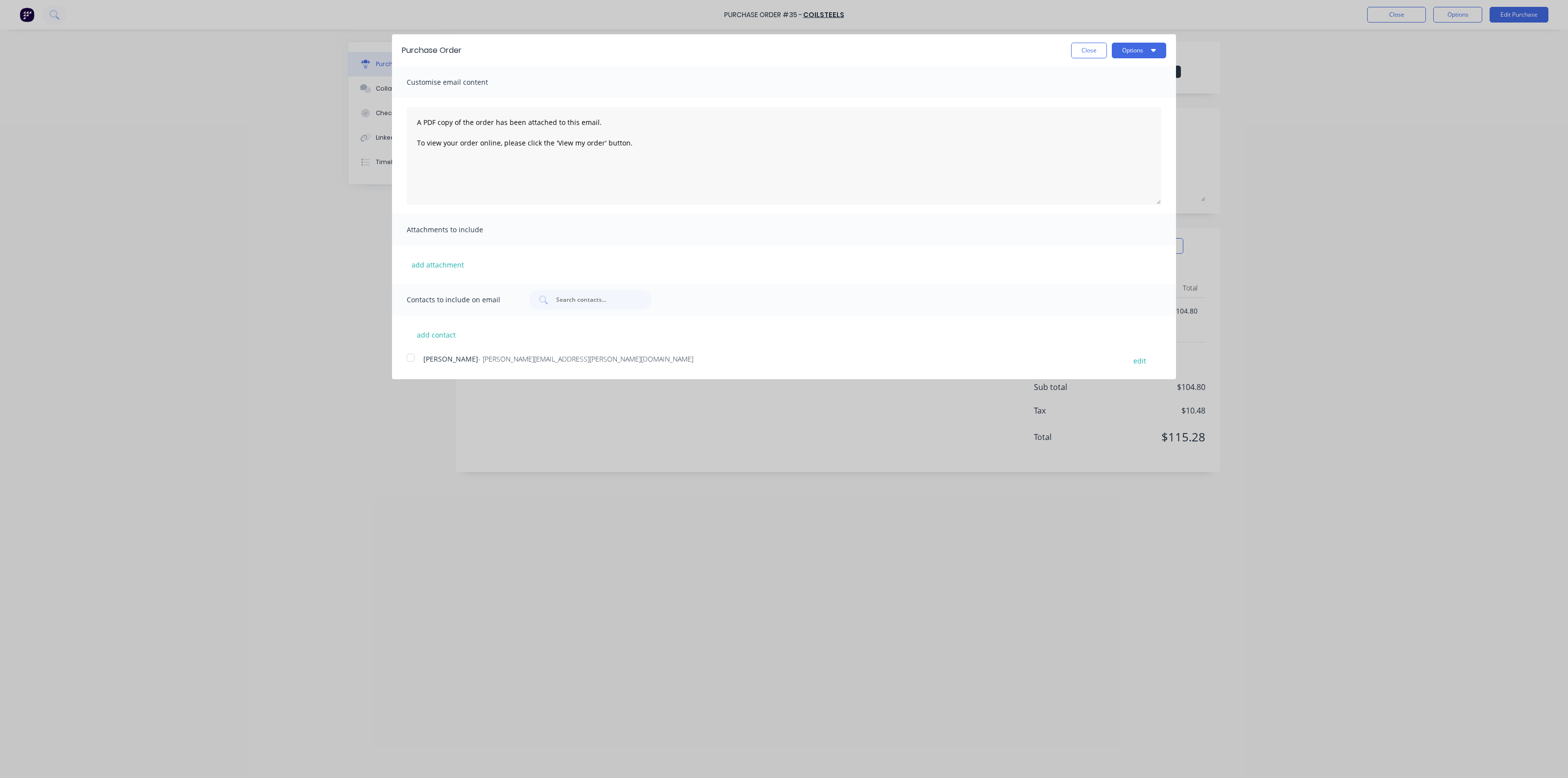
click at [417, 359] on div at bounding box center [410, 358] width 20 height 20
click at [1161, 51] on button "Options" at bounding box center [1139, 50] width 54 height 16
click at [1131, 93] on div "Email" at bounding box center [1119, 95] width 75 height 14
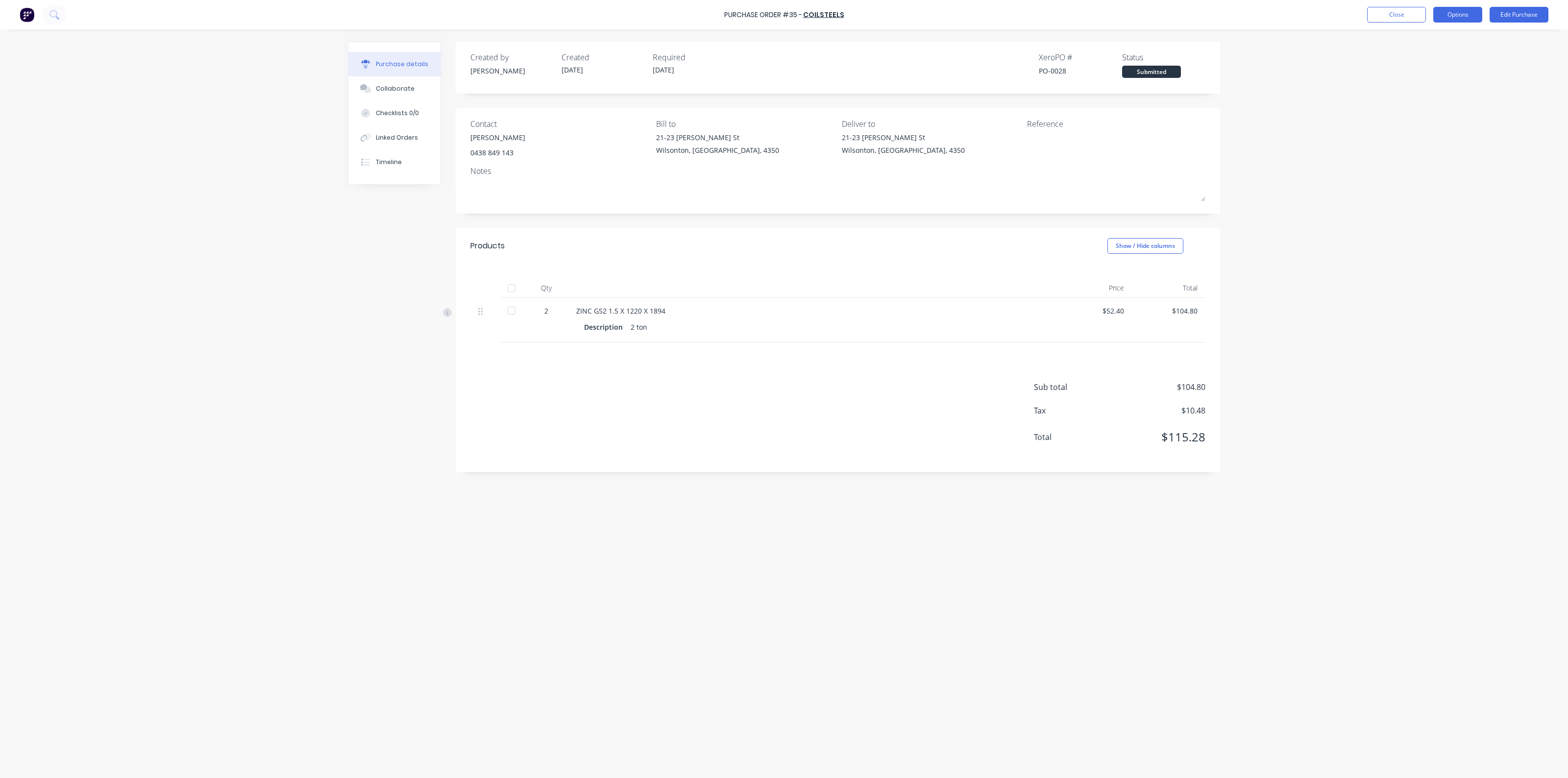
click at [1456, 14] on button "Options" at bounding box center [1457, 14] width 49 height 16
click at [1187, 38] on div "Purchase details Collaborate Checklists 0/0 Linked Orders Timeline Created by […" at bounding box center [784, 374] width 891 height 729
